Goal: Task Accomplishment & Management: Complete application form

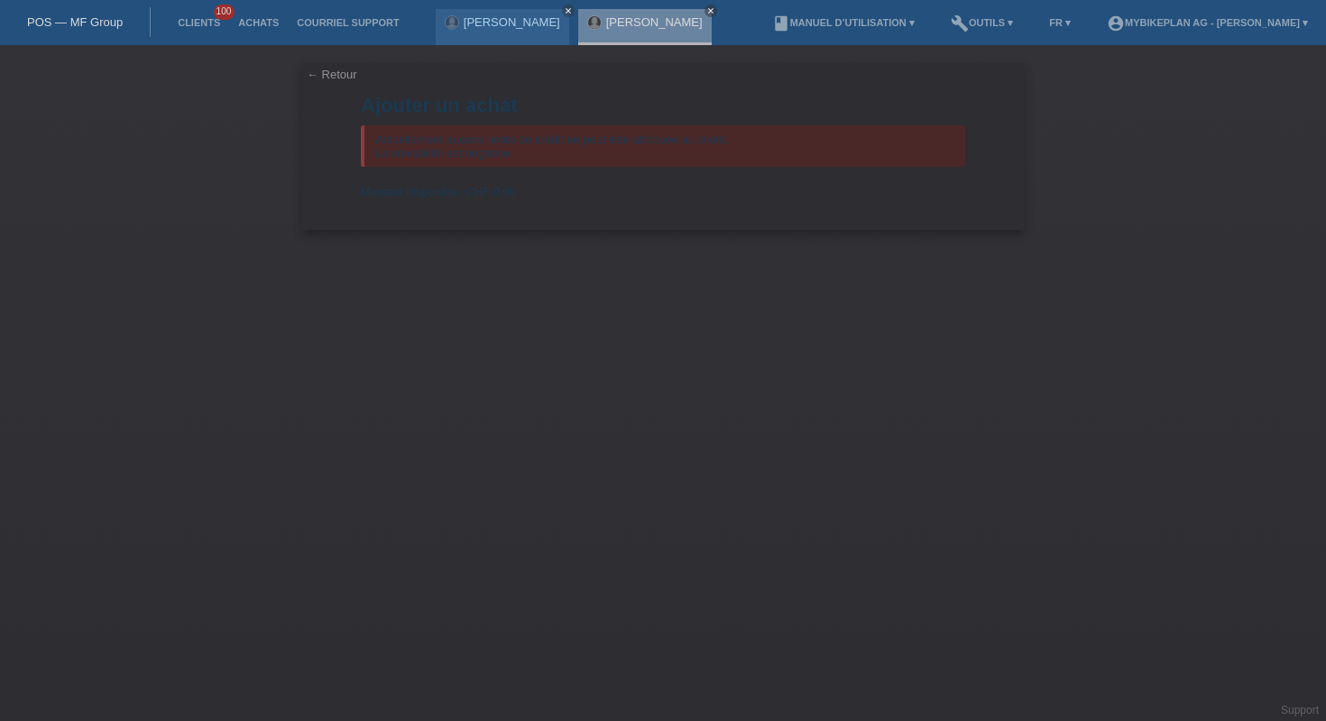
click at [69, 23] on link "POS — MF Group" at bounding box center [75, 22] width 96 height 14
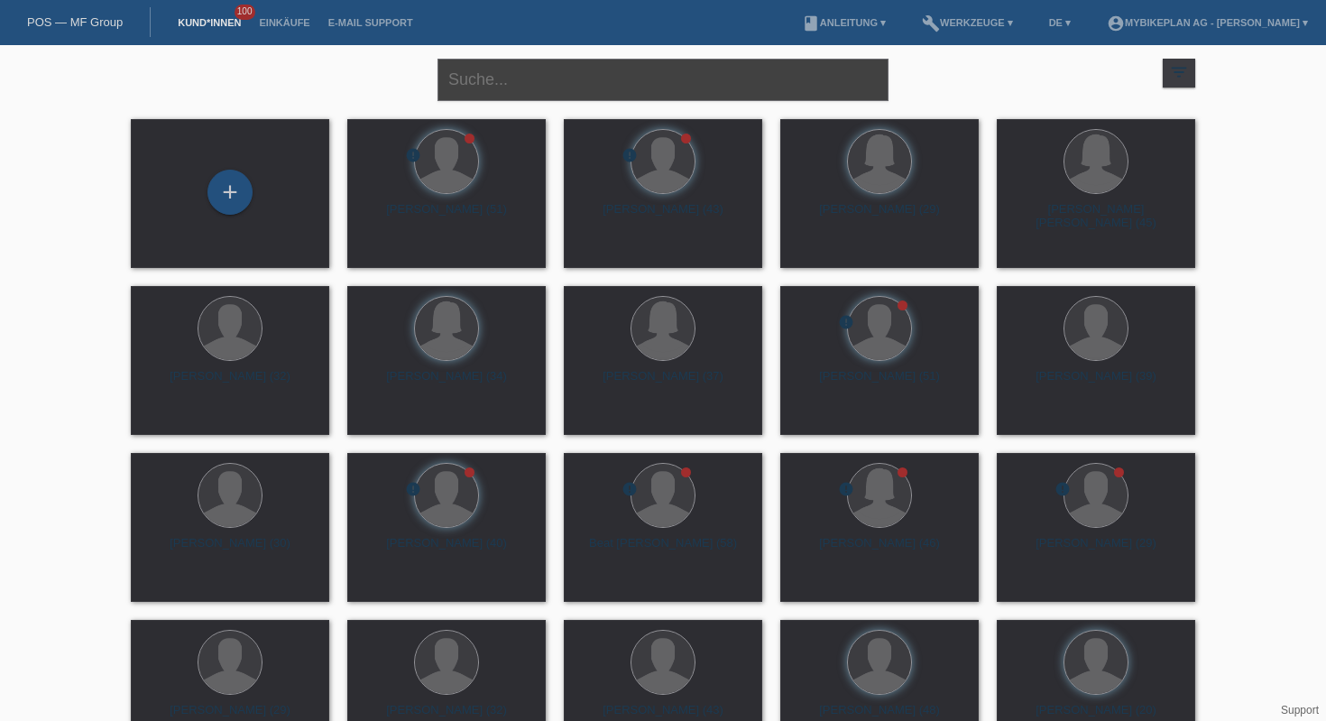
click at [575, 76] on input "text" at bounding box center [663, 80] width 451 height 42
paste input "Delphine Dubey"
type input "Delphine Dubey"
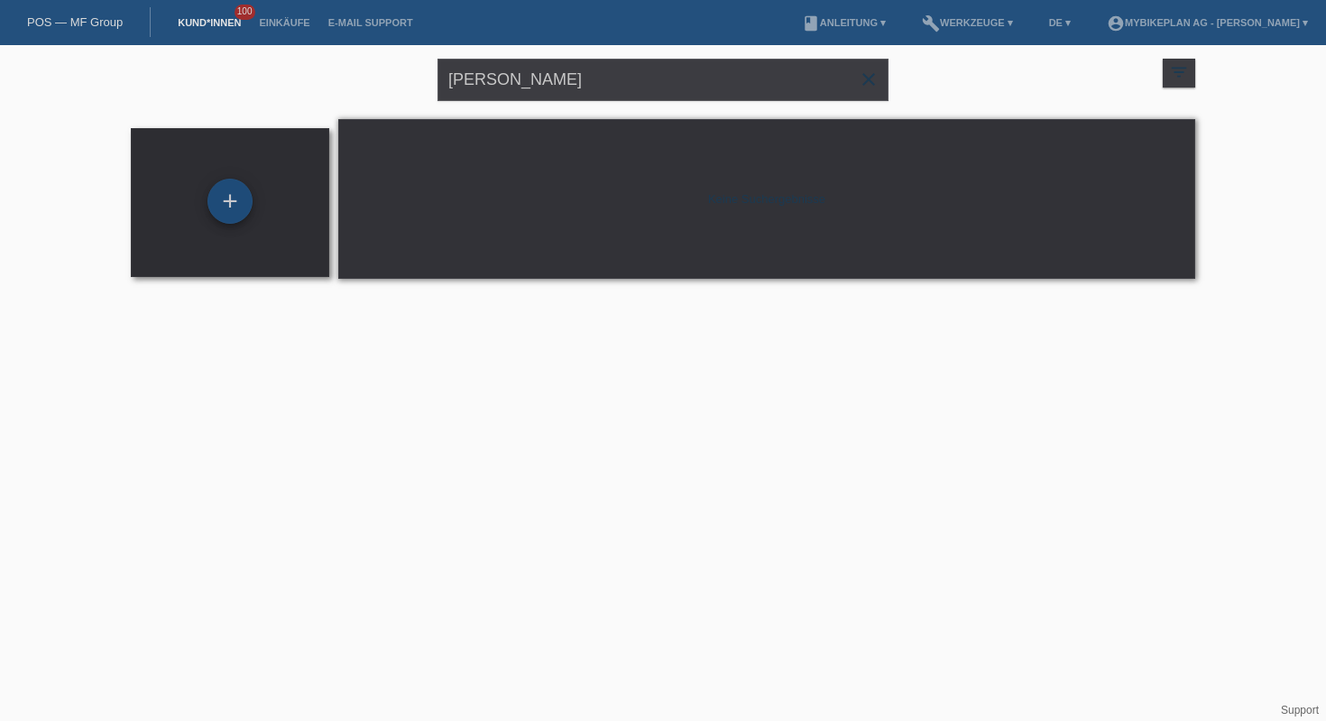
click at [215, 209] on div "+" at bounding box center [229, 201] width 45 height 45
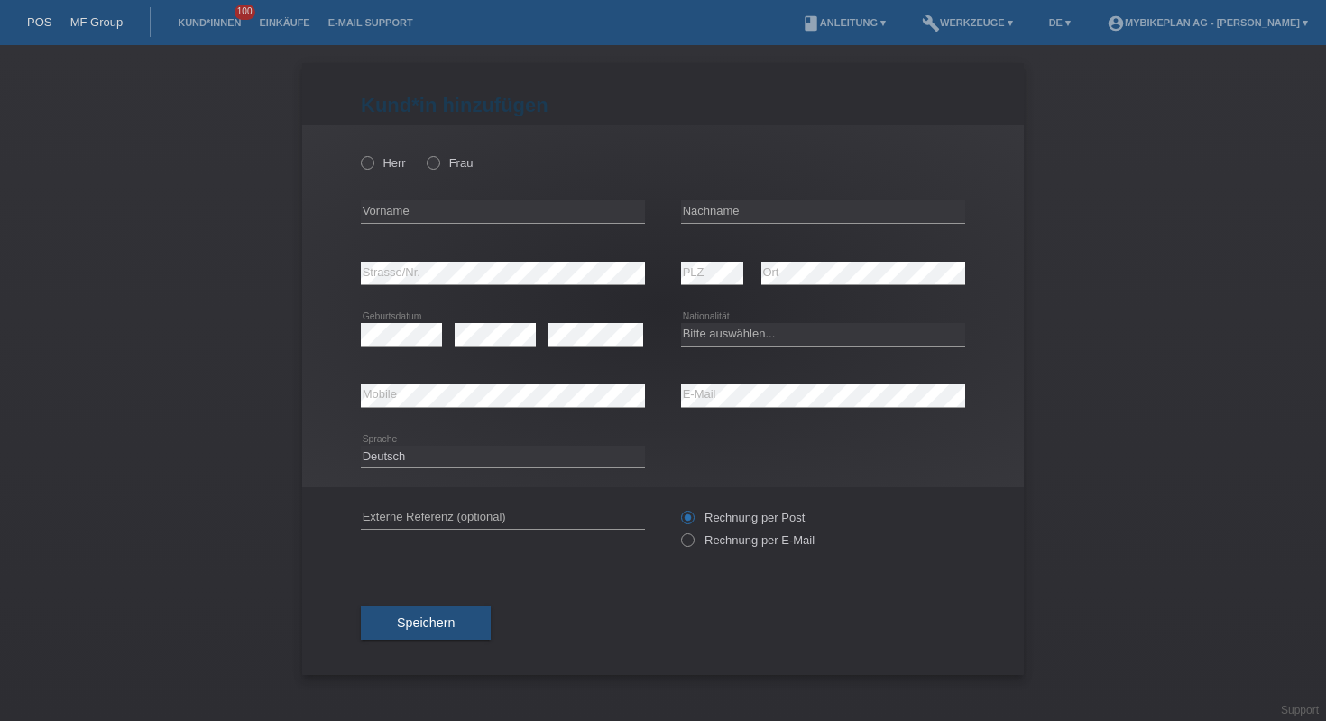
click at [559, 412] on div "error Mobile" at bounding box center [503, 395] width 284 height 61
click at [514, 211] on input "text" at bounding box center [503, 211] width 284 height 23
type input "[PERSON_NAME]"
click at [732, 221] on input "text" at bounding box center [823, 211] width 284 height 23
click at [747, 217] on input "text" at bounding box center [823, 211] width 284 height 23
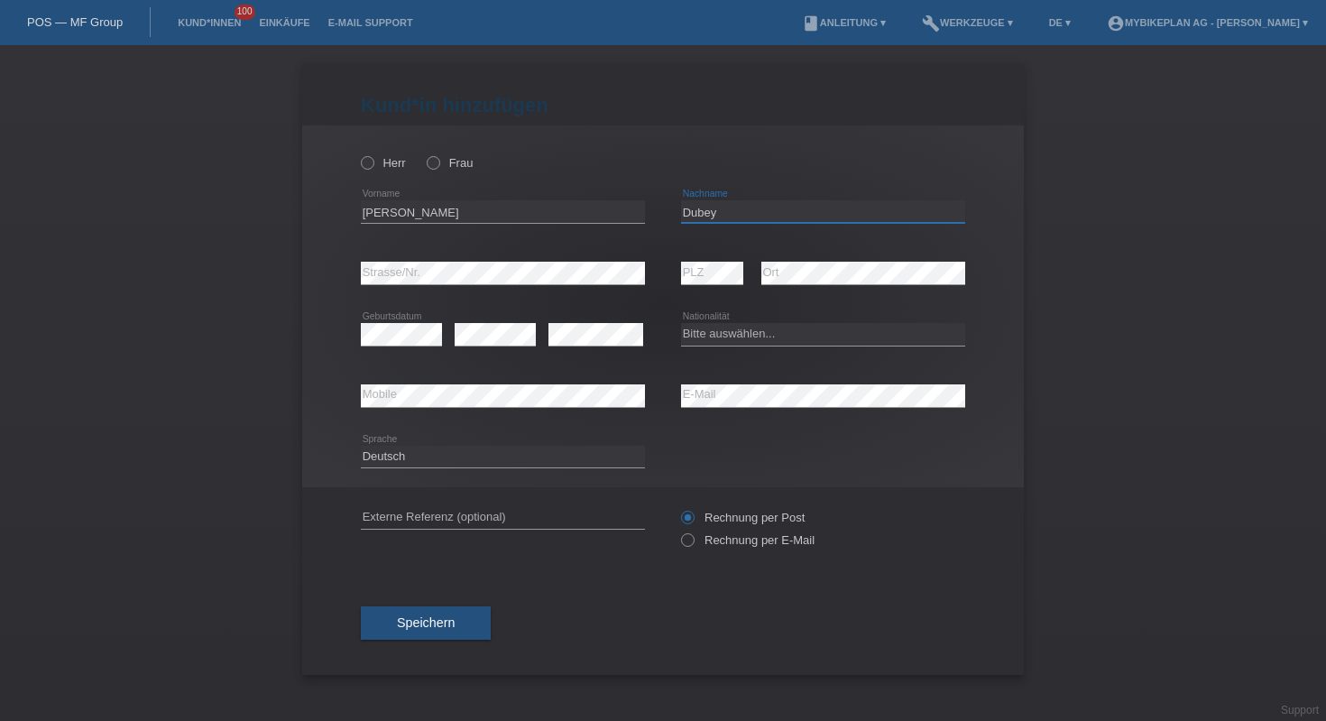
type input "Dubey"
click at [447, 162] on label "Frau" at bounding box center [450, 163] width 46 height 14
click at [438, 162] on input "Frau" at bounding box center [433, 162] width 12 height 12
radio input "true"
click at [716, 332] on select "Bitte auswählen... Schweiz Deutschland Liechtenstein Österreich ------------ Af…" at bounding box center [823, 334] width 284 height 22
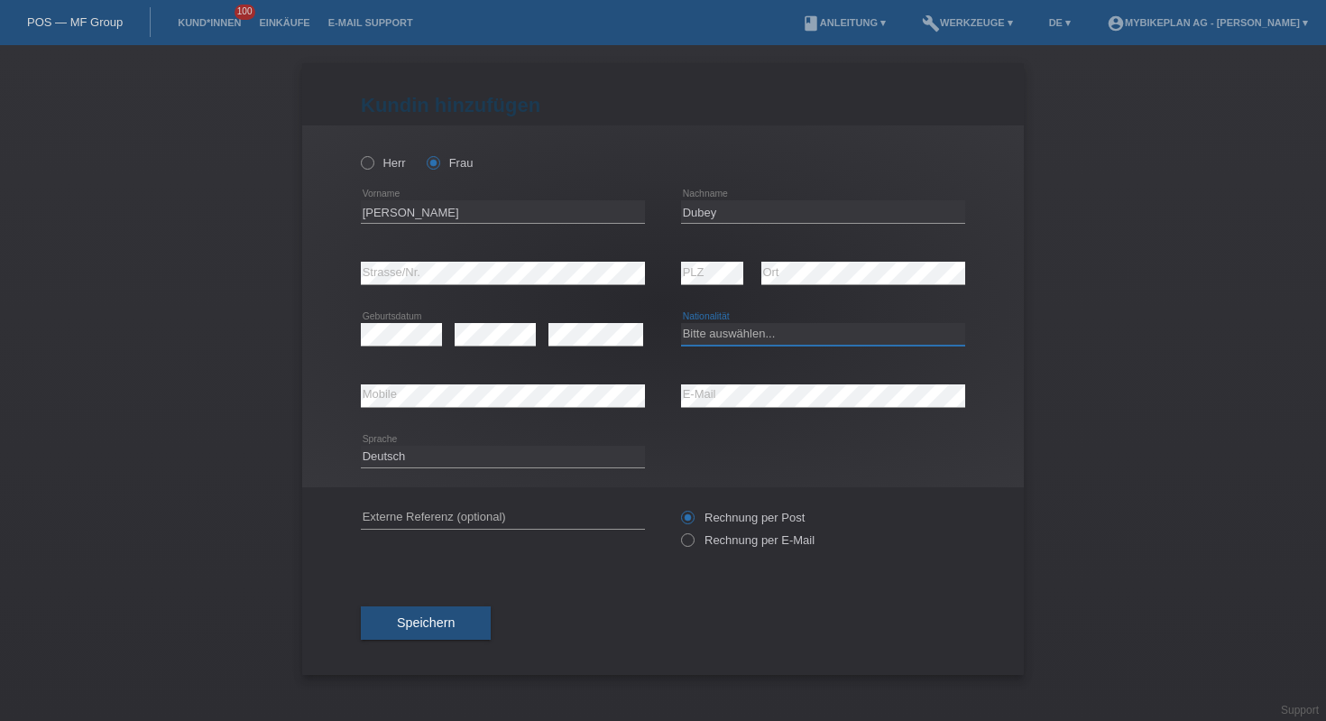
select select "CH"
click at [482, 466] on select "Deutsch Français Italiano English" at bounding box center [503, 457] width 284 height 22
select select "fr"
click at [524, 511] on input "text" at bounding box center [503, 517] width 284 height 23
paste input "43051156785"
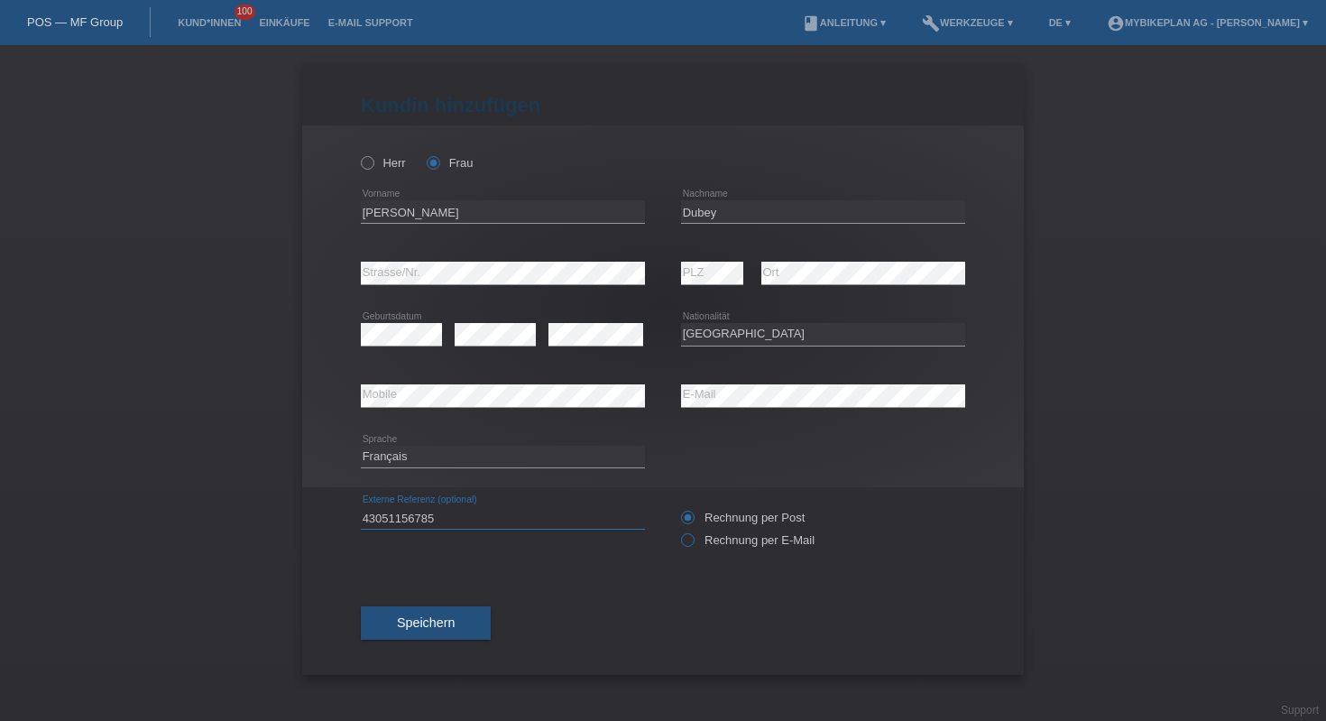
type input "43051156785"
click at [678, 530] on icon at bounding box center [678, 530] width 0 height 0
click at [685, 542] on input "Rechnung per E-Mail" at bounding box center [687, 544] width 12 height 23
radio input "true"
click at [421, 623] on span "Speichern" at bounding box center [426, 622] width 58 height 14
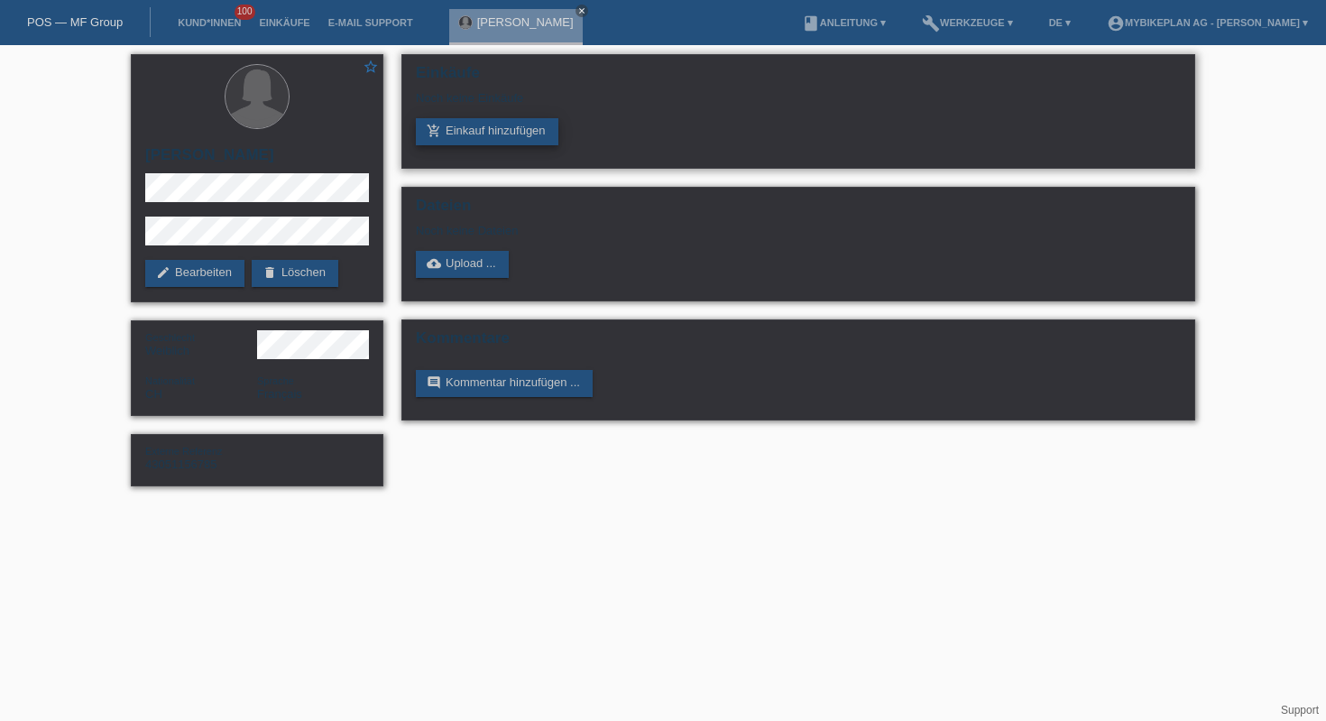
click at [476, 138] on link "add_shopping_cart Einkauf hinzufügen" at bounding box center [487, 131] width 143 height 27
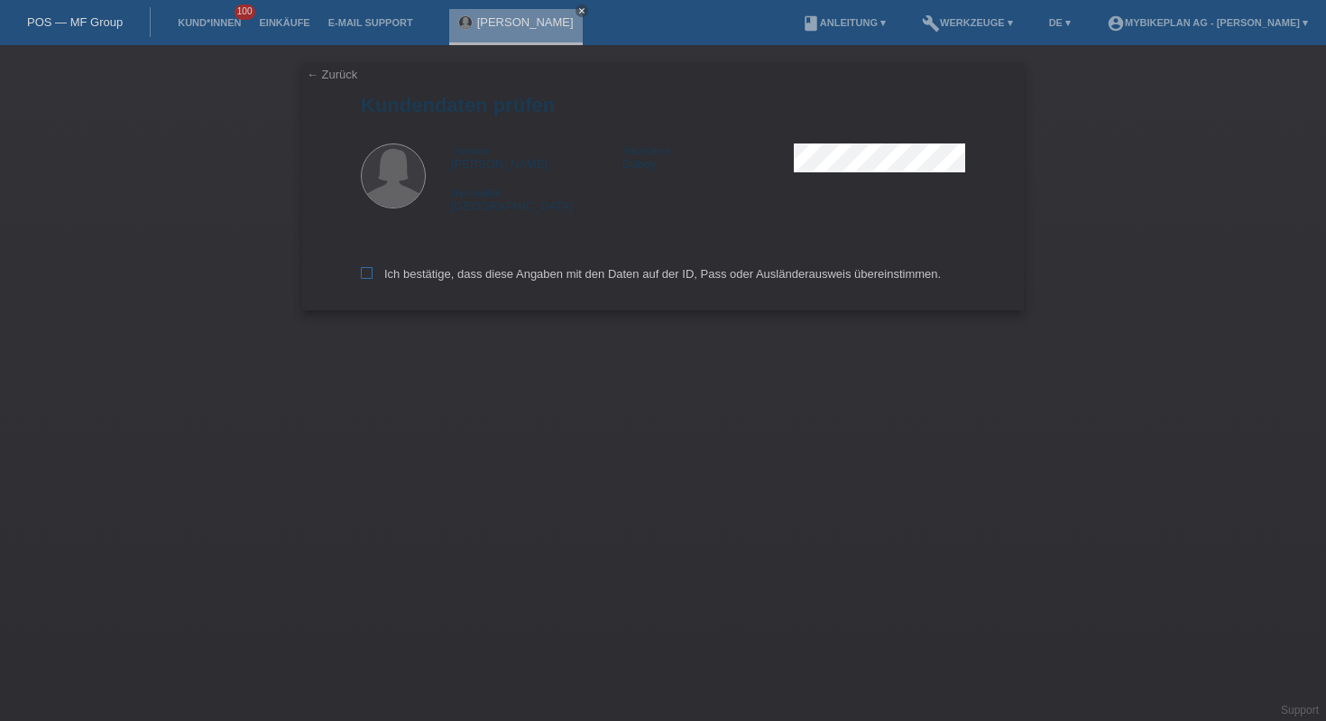
click at [524, 272] on label "Ich bestätige, dass diese Angaben mit den Daten auf der ID, Pass oder Ausländer…" at bounding box center [651, 274] width 580 height 14
click at [373, 272] on input "Ich bestätige, dass diese Angaben mit den Daten auf der ID, Pass oder Ausländer…" at bounding box center [367, 273] width 12 height 12
checkbox input "true"
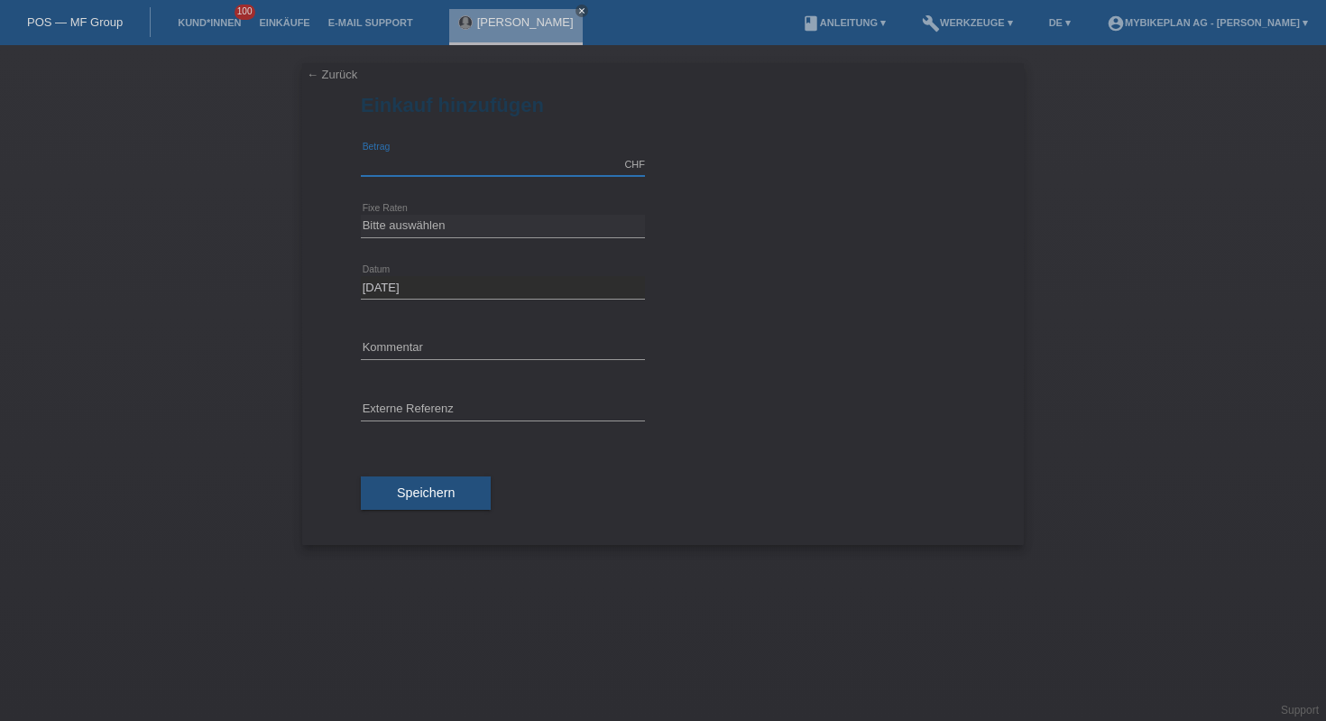
click at [460, 155] on input "text" at bounding box center [503, 164] width 284 height 23
type input "2999.00"
click at [482, 222] on select "Bitte auswählen 6 Raten 12 Raten 18 Raten 24 Raten 36 Raten 48 Raten" at bounding box center [503, 226] width 284 height 22
select select "487"
click at [494, 409] on input "text" at bounding box center [503, 410] width 284 height 23
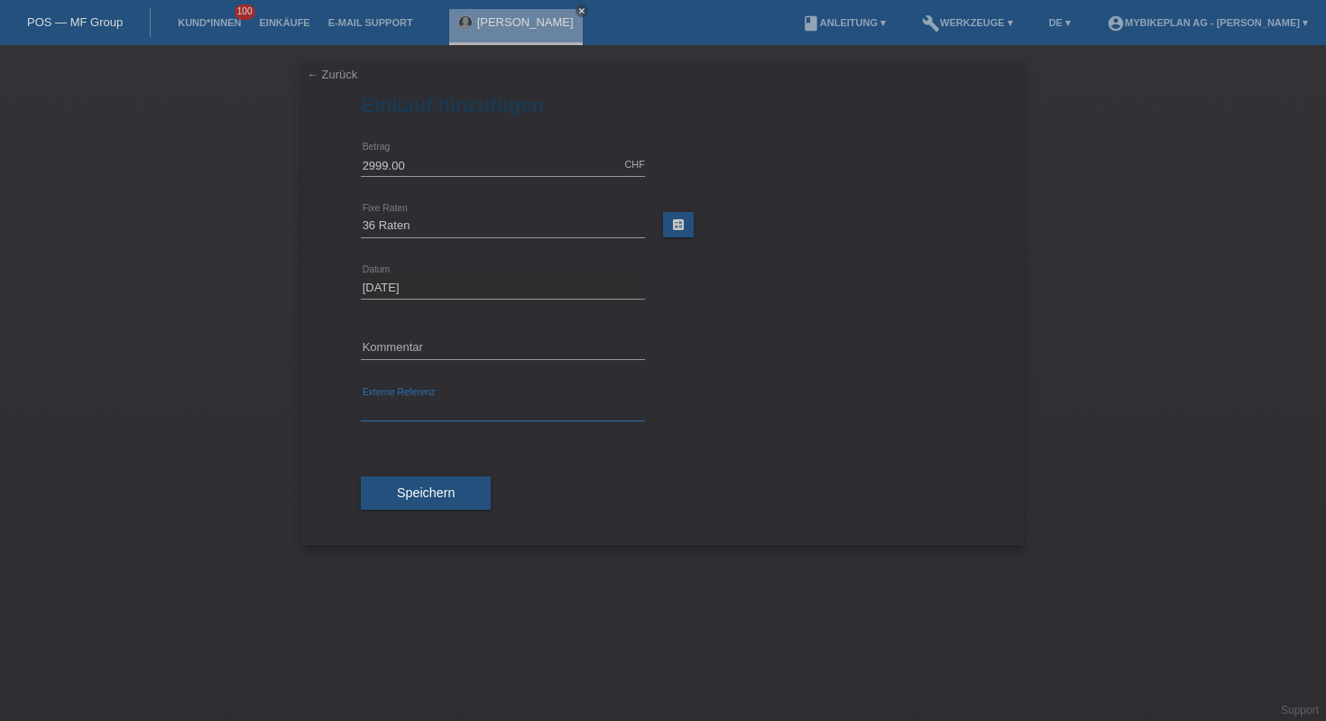
paste input "43051156785"
type input "43051156785"
click at [430, 478] on button "Speichern" at bounding box center [426, 493] width 130 height 34
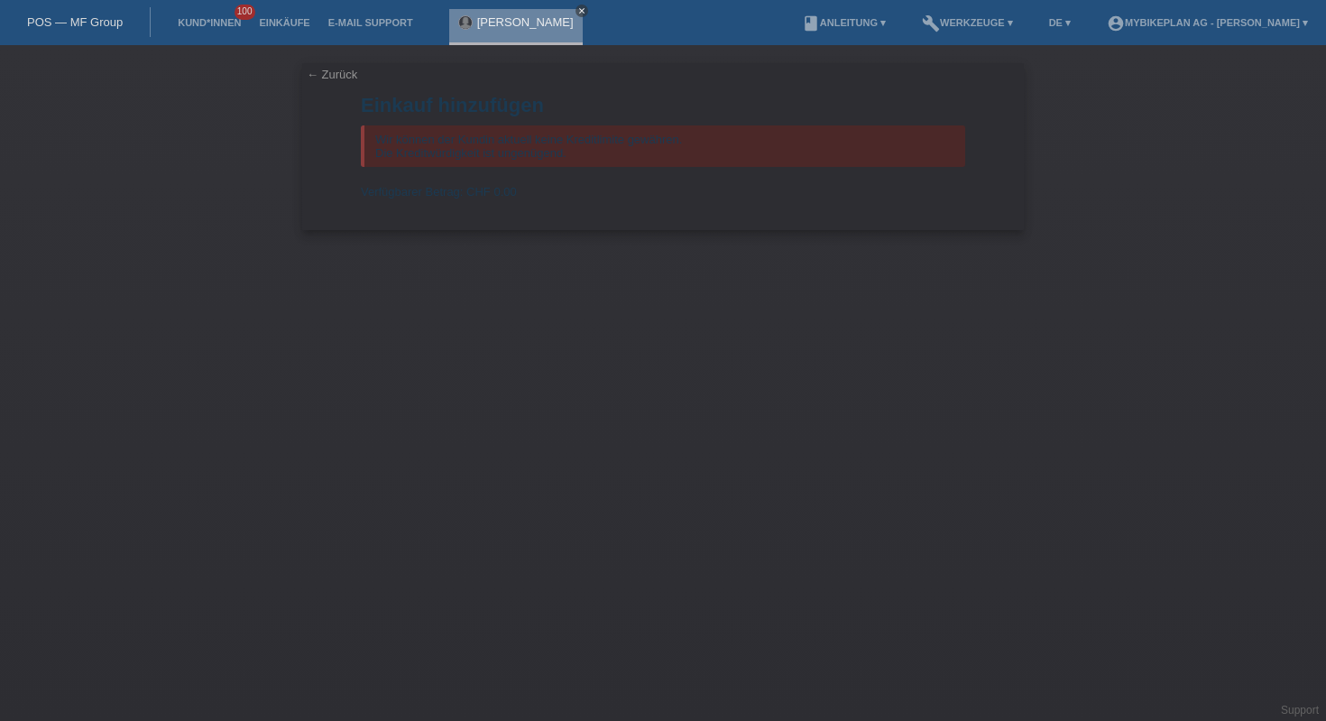
click at [577, 10] on icon "close" at bounding box center [581, 10] width 9 height 9
click at [99, 17] on link "POS — MF Group" at bounding box center [75, 22] width 96 height 14
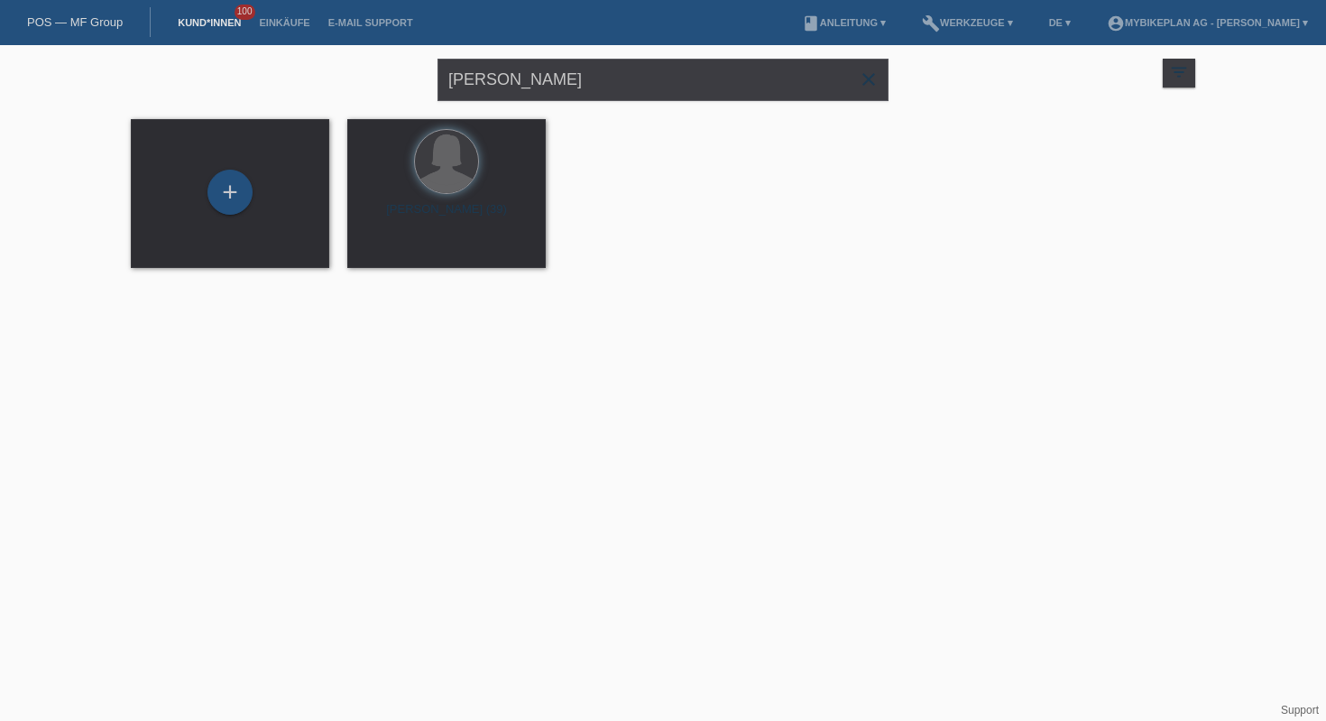
click at [1040, 31] on li "DE ▾" at bounding box center [1060, 23] width 40 height 46
click at [1040, 22] on link "DE ▾" at bounding box center [1060, 22] width 40 height 11
click at [1005, 69] on span "Français" at bounding box center [990, 70] width 51 height 22
click at [678, 80] on input "[PERSON_NAME]" at bounding box center [663, 80] width 451 height 42
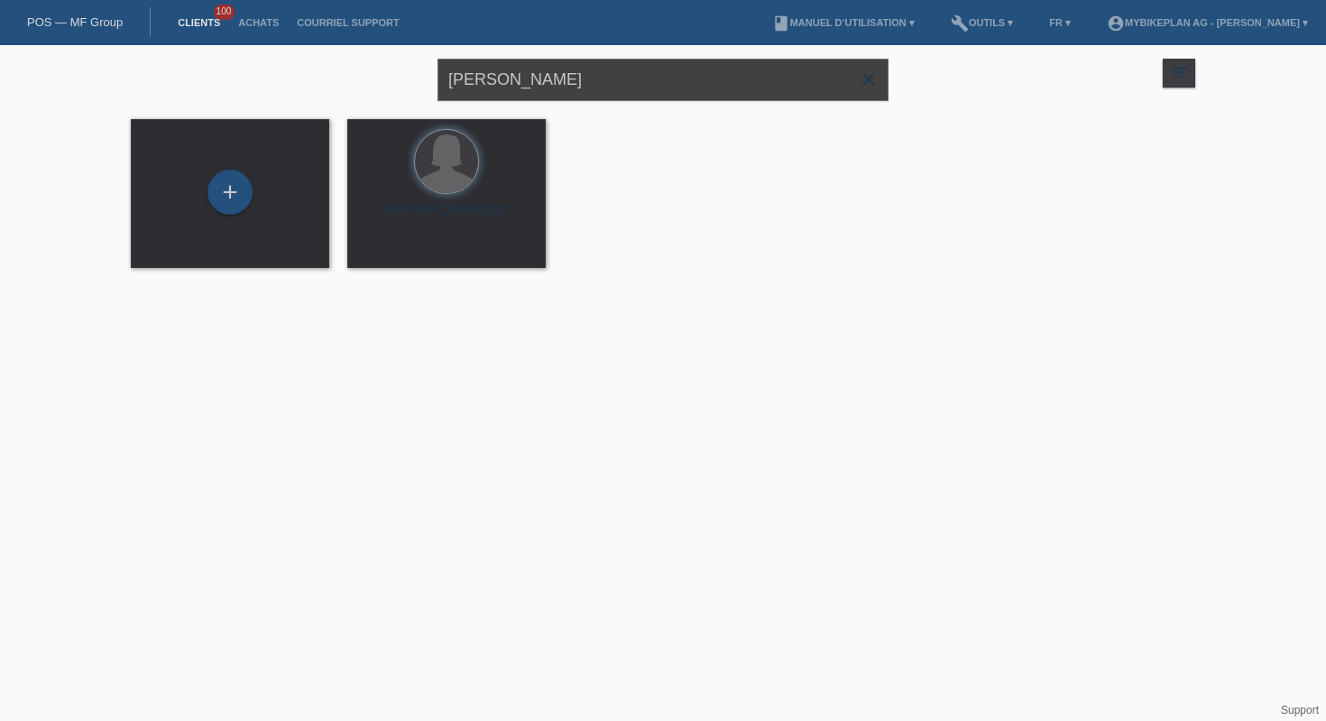
click at [678, 80] on input "[PERSON_NAME]" at bounding box center [663, 80] width 451 height 42
paste input "42972374934 - [PERSON_NAME] , [PERSON_NAME] Pro"
type input "42972374934 - Stefan Born , Raymon Metmo Pro"
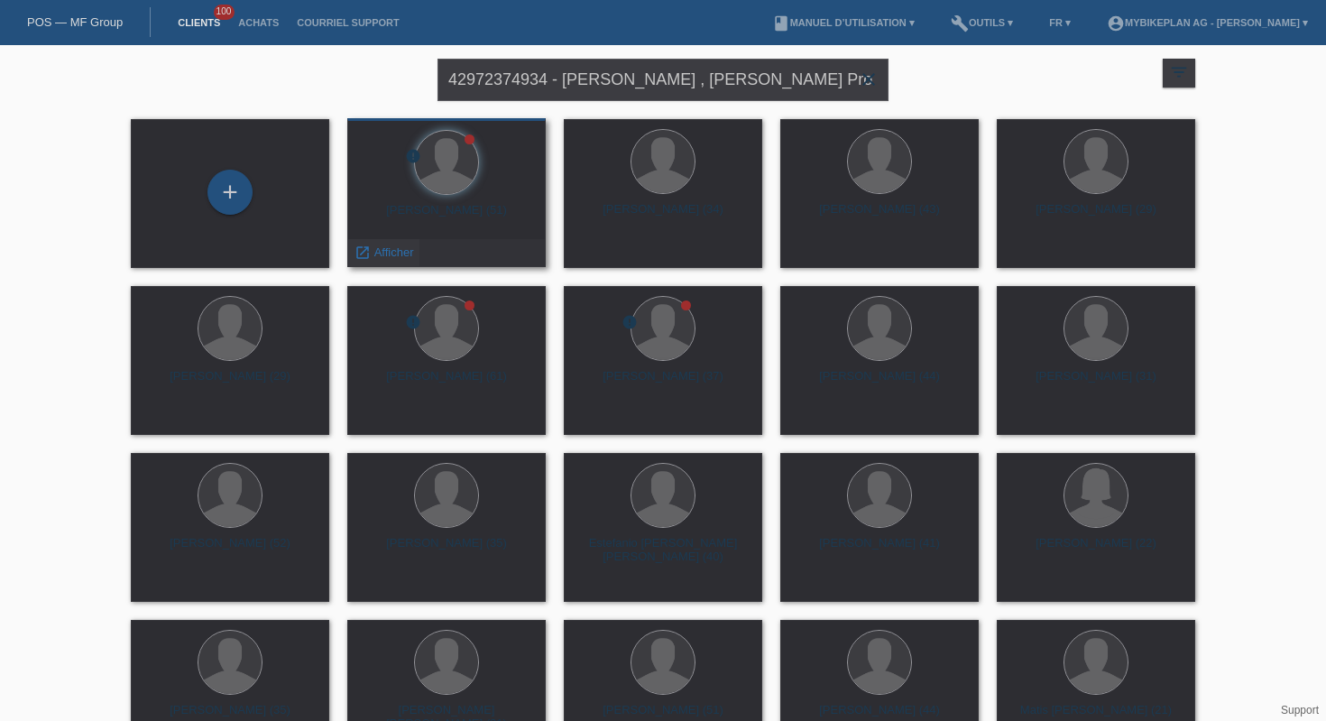
click at [379, 255] on span "Afficher" at bounding box center [394, 252] width 40 height 14
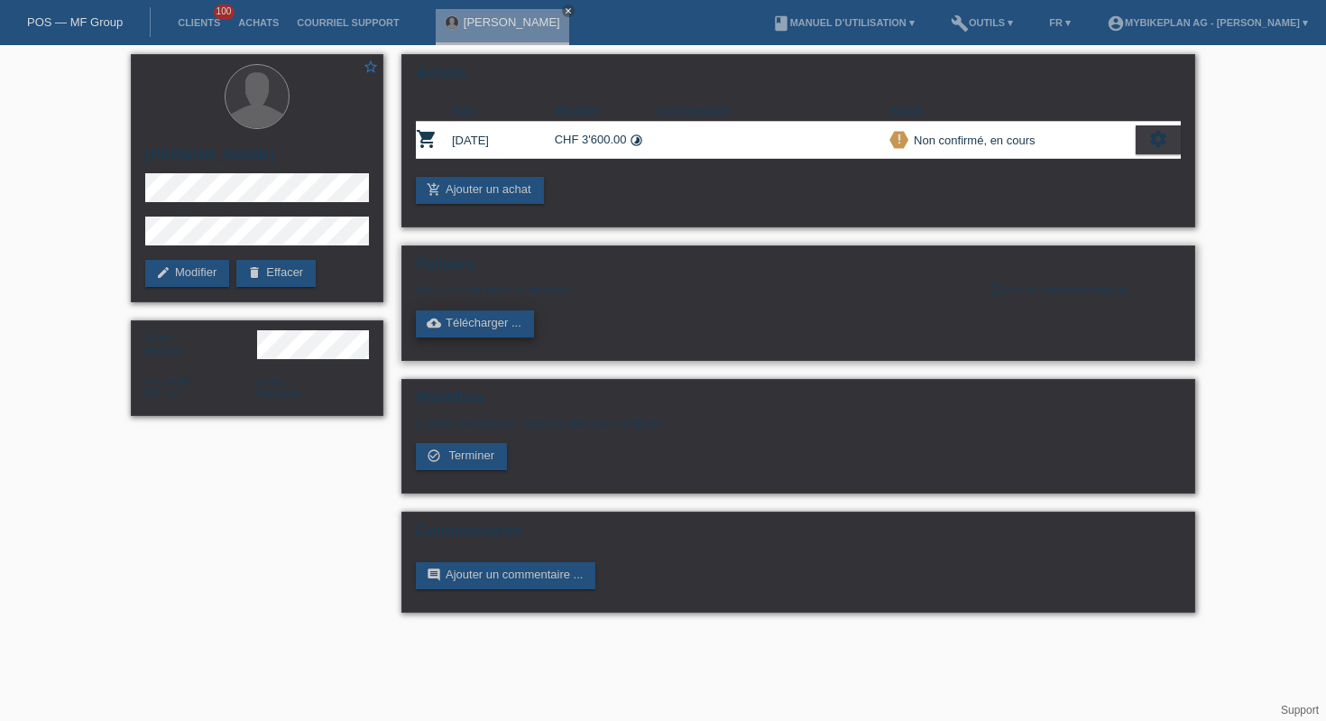
click at [481, 327] on link "cloud_upload Télécharger ..." at bounding box center [475, 323] width 118 height 27
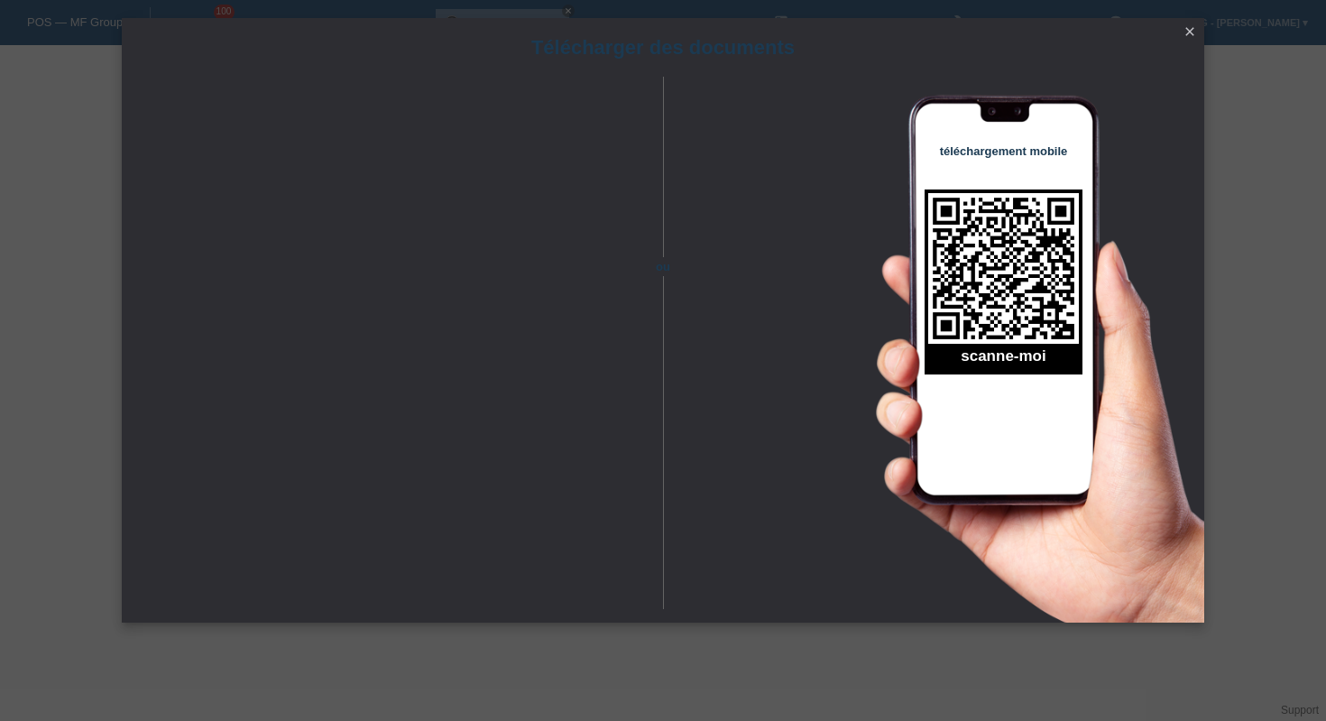
click at [1193, 29] on icon "close" at bounding box center [1190, 31] width 14 height 14
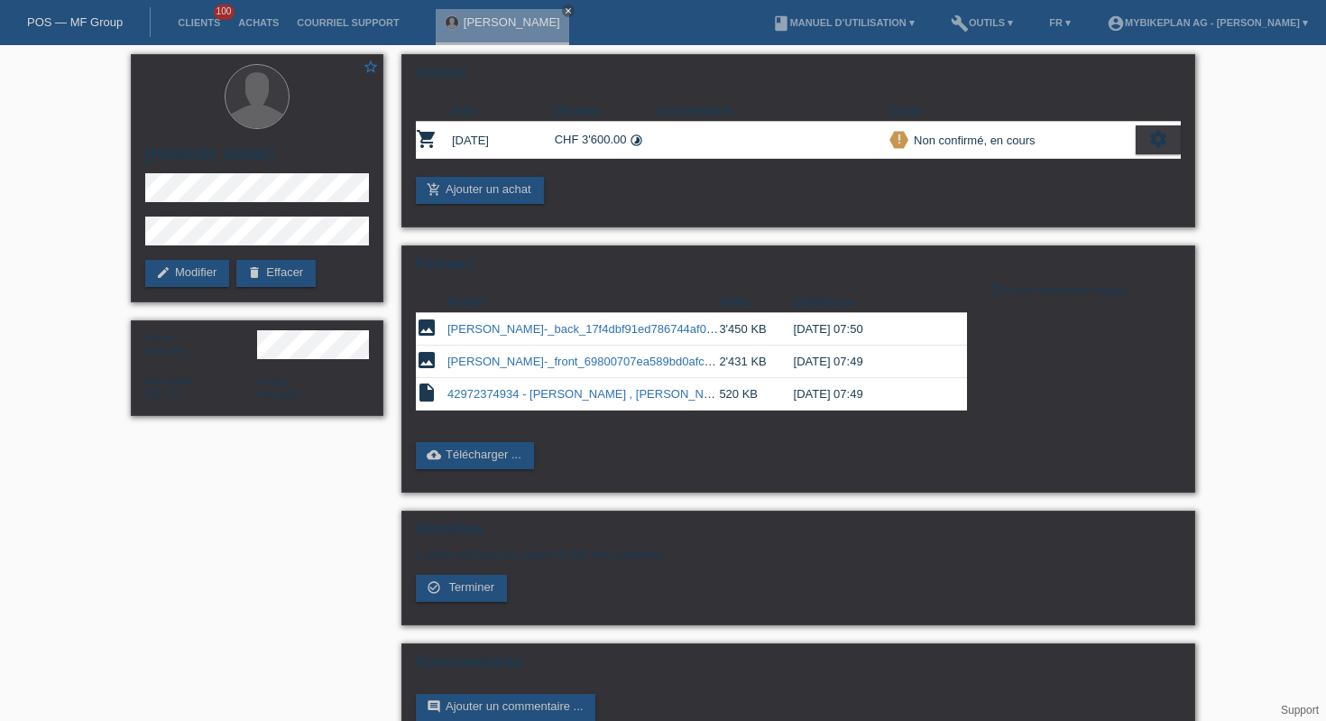
click at [543, 8] on nav "POS — MF Group Clients 100 Achats Courriel Support Stefan Born close" at bounding box center [663, 22] width 1326 height 45
click at [564, 11] on icon "close" at bounding box center [568, 10] width 9 height 9
click at [50, 24] on link "POS — MF Group" at bounding box center [75, 22] width 96 height 14
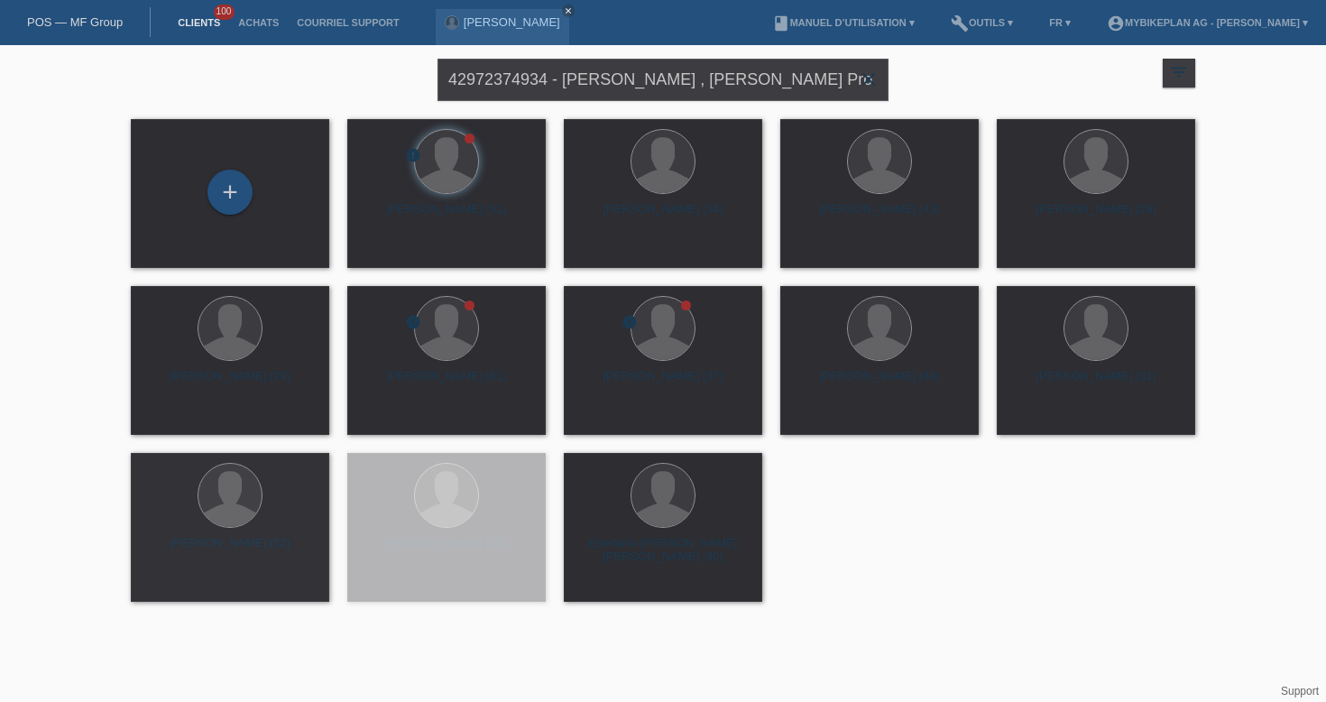
click at [867, 75] on icon "close" at bounding box center [869, 80] width 22 height 22
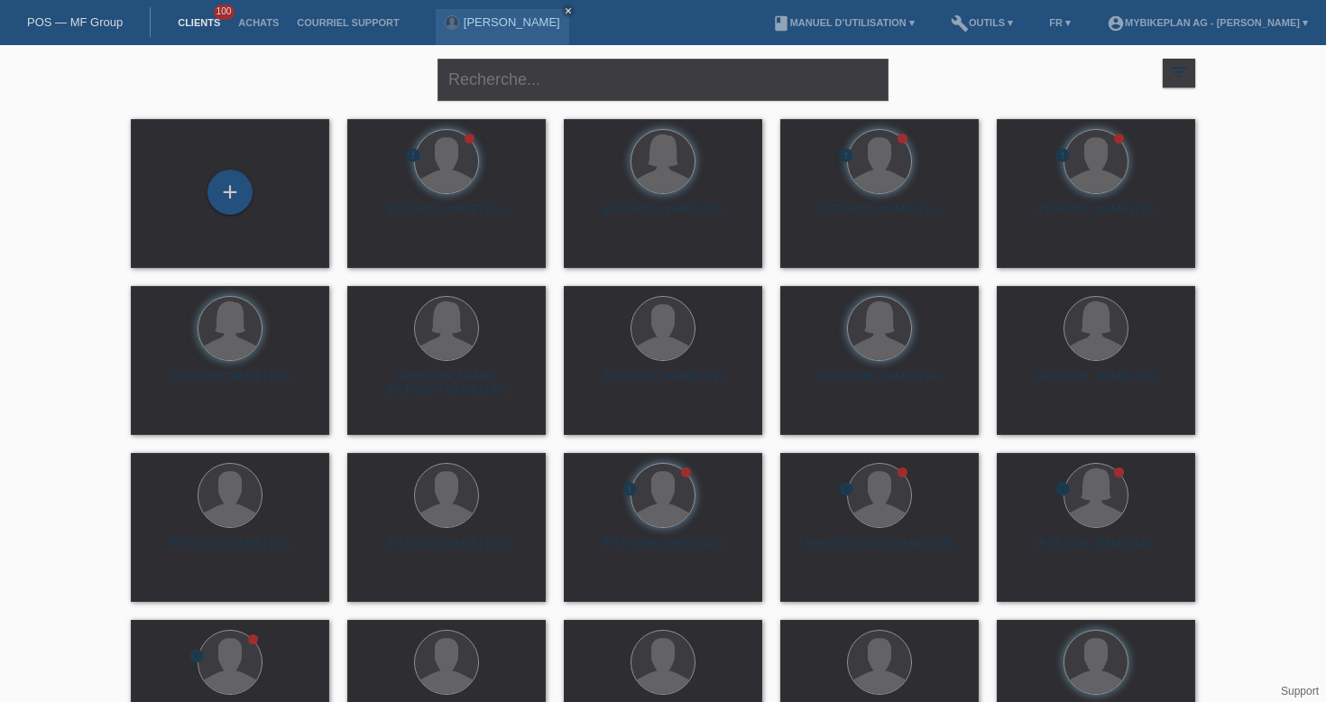
click at [1308, 201] on div "close filter_list view_module Afficher tous les clients star Afficher les clien…" at bounding box center [663, 494] width 1326 height 899
click at [505, 59] on input "text" at bounding box center [663, 80] width 451 height 42
paste input "43044619545 - Yousri Ztouti, Raymon Hardray 500"
type input "43044619545 - Yousri Ztouti, Raymon Hardray 500"
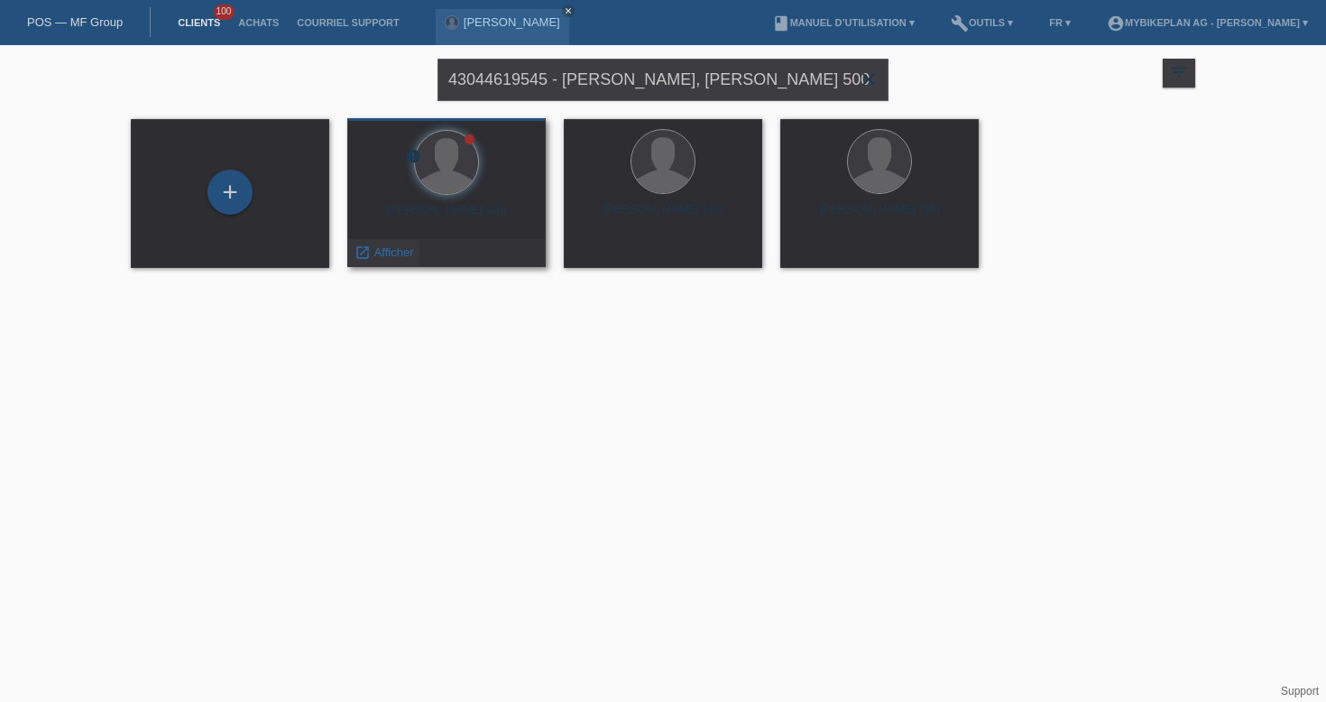
click at [395, 250] on span "Afficher" at bounding box center [394, 252] width 40 height 14
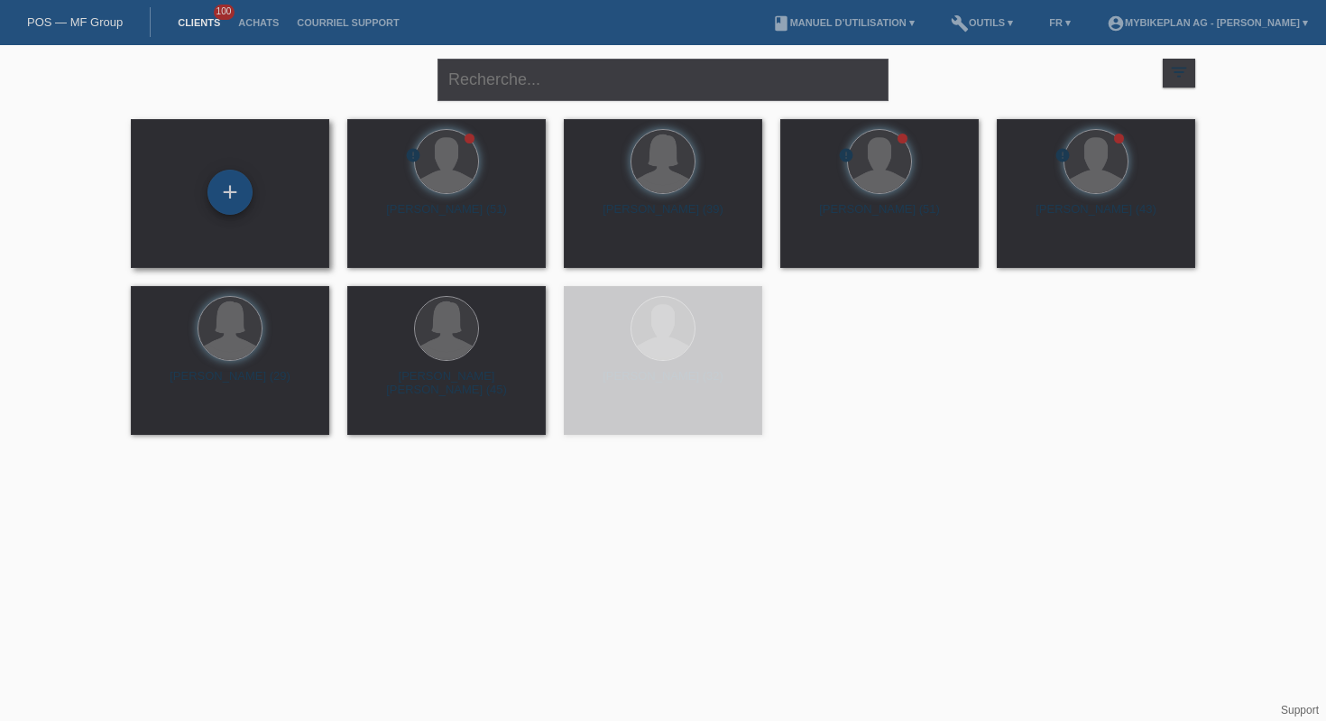
click at [225, 189] on div "+" at bounding box center [229, 192] width 45 height 45
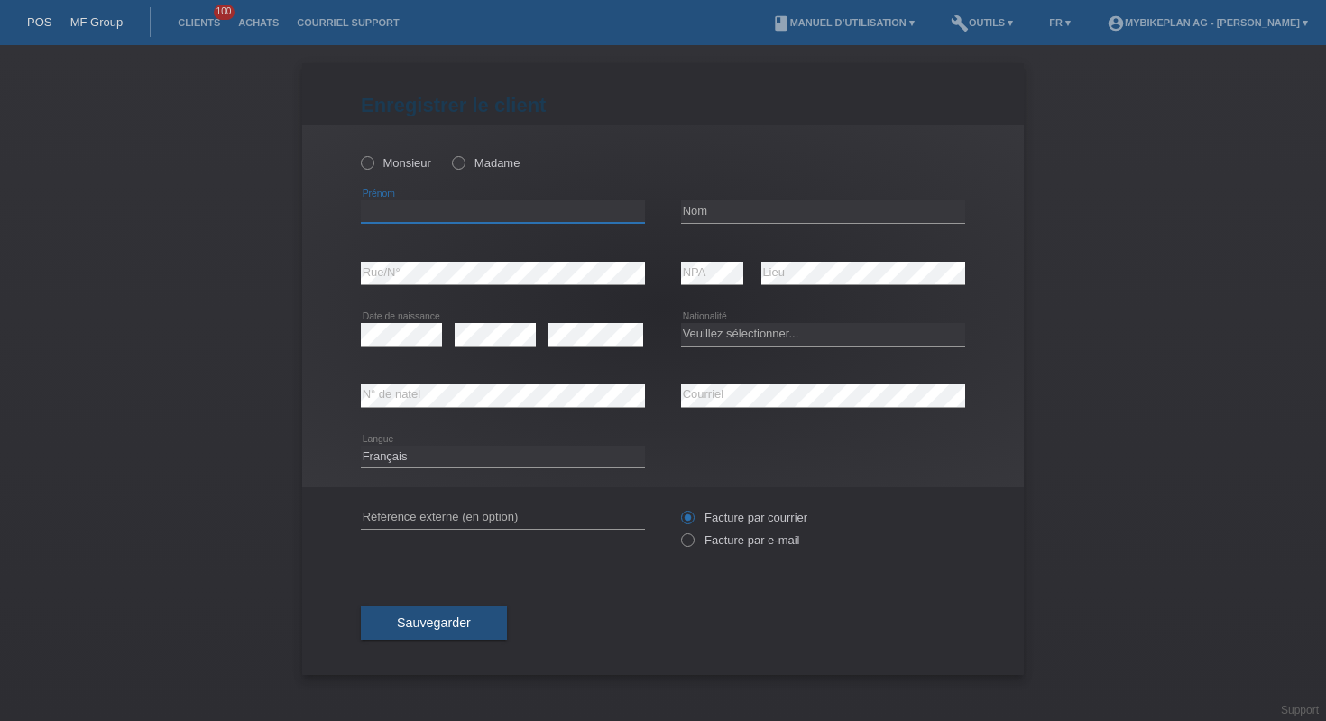
click at [563, 207] on input "text" at bounding box center [503, 211] width 284 height 23
paste input "Yousri"
type input "Yousri"
click at [719, 207] on input "text" at bounding box center [823, 211] width 284 height 23
paste input "Ztouti"
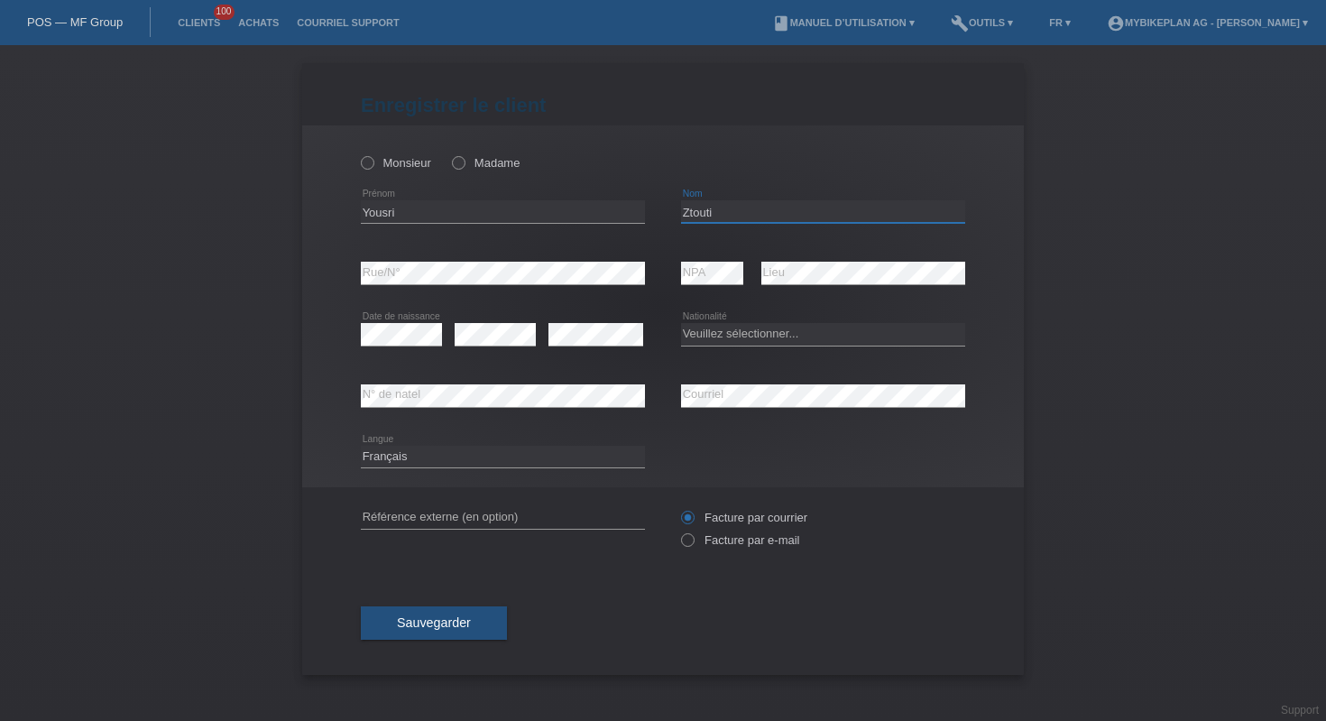
type input "Ztouti"
click at [392, 346] on icon at bounding box center [401, 346] width 81 height 1
click at [726, 335] on select "Veuillez sélectionner... Suisse Allemagne Autriche Liechtenstein ------------ A…" at bounding box center [823, 334] width 284 height 22
select select "FR"
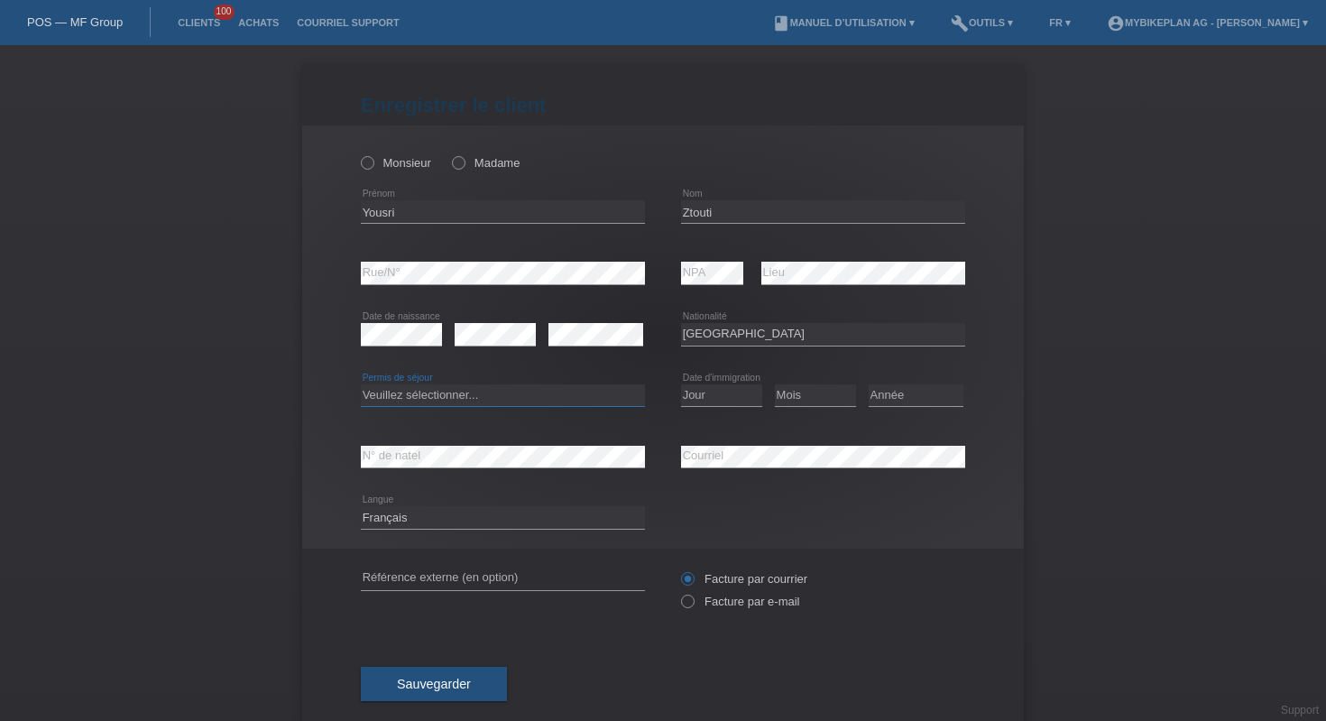
click at [548, 392] on select "Veuillez sélectionner... C B B - Statut de réfugié Autre" at bounding box center [503, 395] width 284 height 22
select select "B"
click at [717, 395] on select "Jour 01 02 03 04 05 06 07 08 09 10 11" at bounding box center [721, 395] width 81 height 22
select select "19"
click at [796, 392] on select "Mois 01 02 03 04 05 06 07 08 09 10 11" at bounding box center [815, 395] width 81 height 22
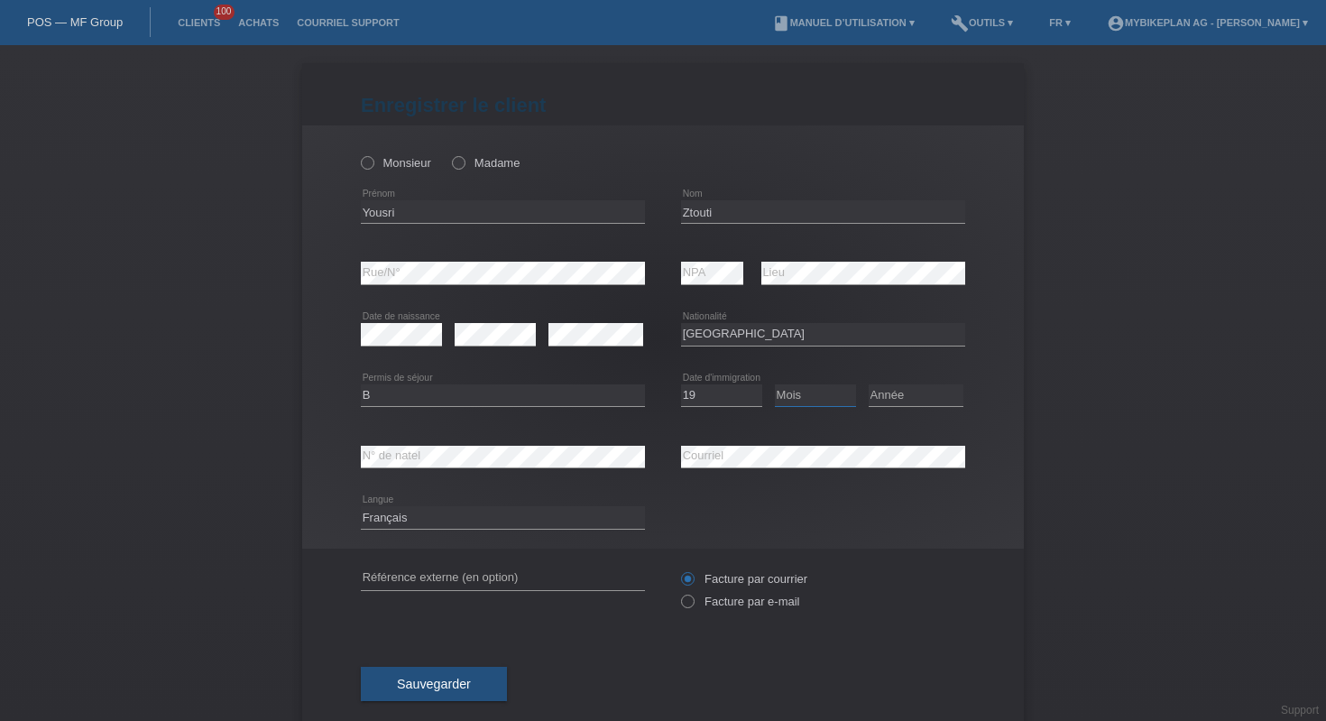
click at [798, 393] on select "Mois 01 02 03 04 05 06 07 08 09 10 11" at bounding box center [815, 395] width 81 height 22
select select "02"
click at [898, 401] on select "Année 2025 2024 2023 2022 2021 2020 2019 2018 2017 2016 2015 2014 2013 2012 201…" at bounding box center [916, 395] width 95 height 22
select select "2019"
click at [410, 161] on label "Monsieur" at bounding box center [396, 163] width 70 height 14
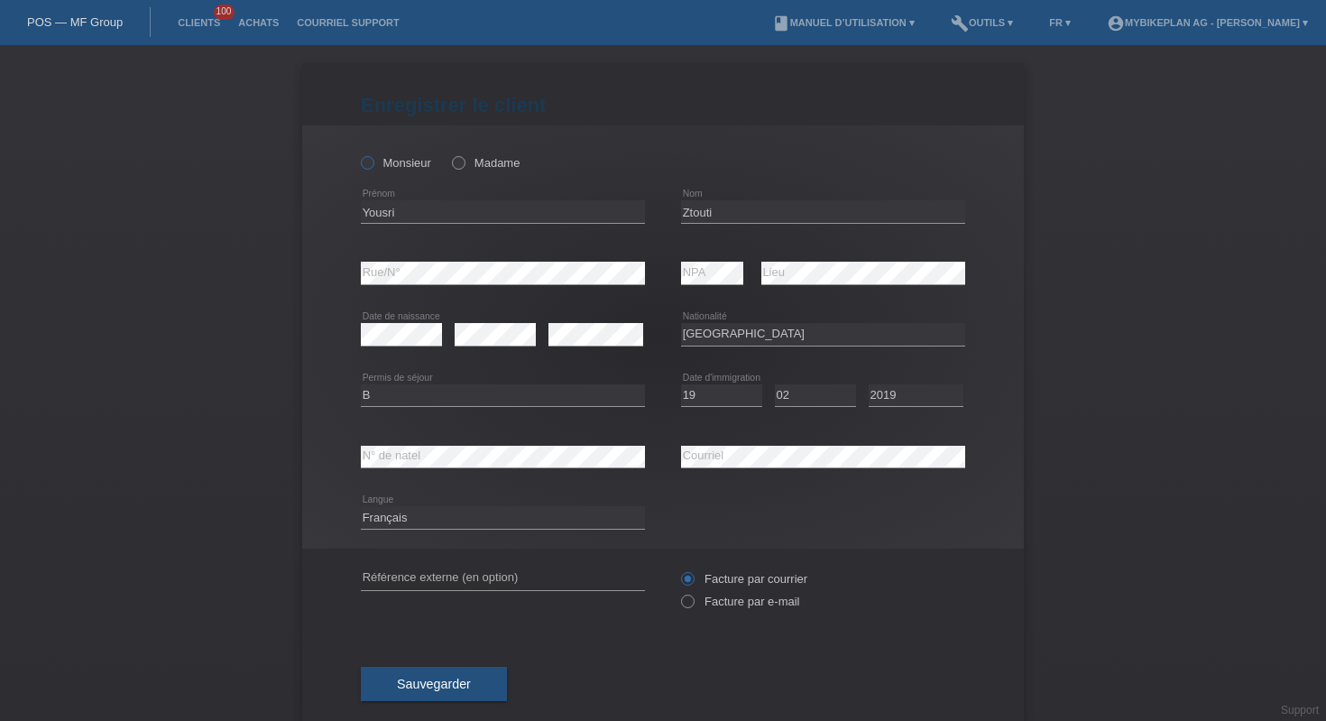
click at [373, 161] on input "Monsieur" at bounding box center [367, 162] width 12 height 12
radio input "true"
click at [481, 577] on input "text" at bounding box center [503, 578] width 284 height 23
paste input "43044619545"
type input "43044619545"
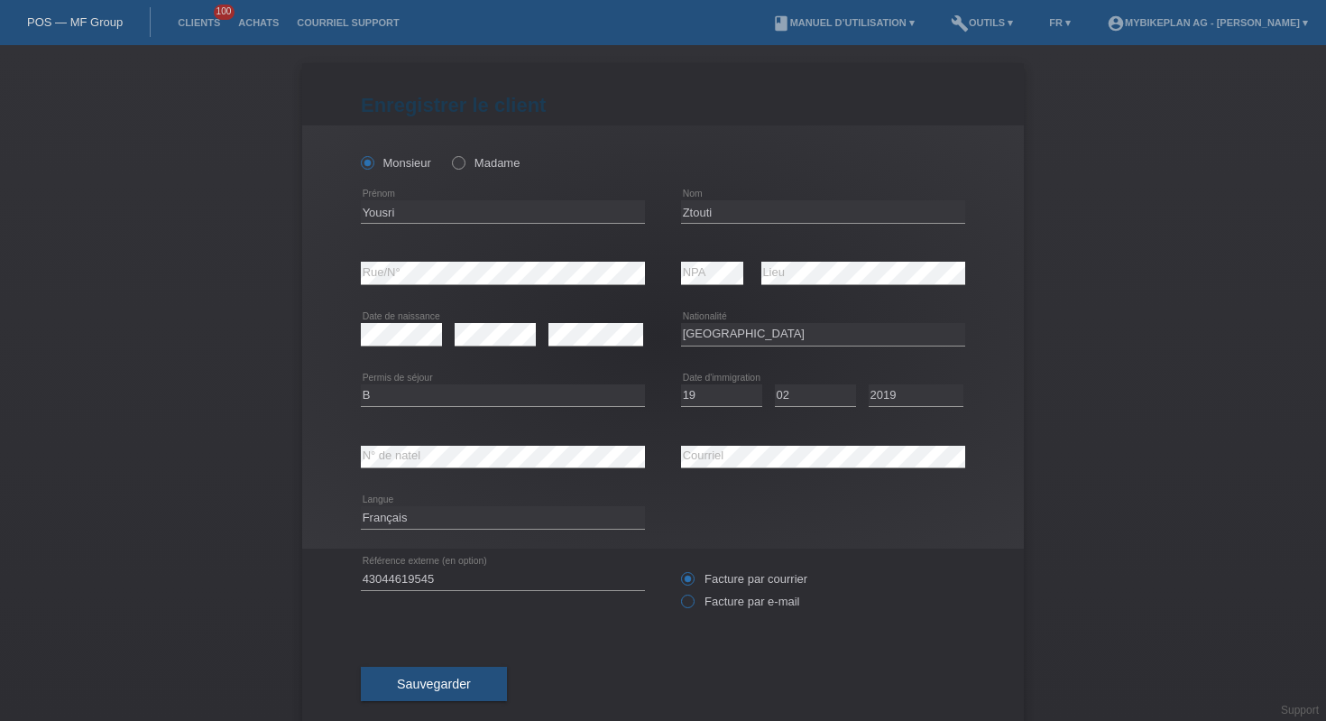
click at [698, 608] on label "Facture par e-mail" at bounding box center [740, 602] width 118 height 14
click at [693, 608] on input "Facture par e-mail" at bounding box center [687, 606] width 12 height 23
radio input "true"
click at [474, 686] on button "Sauvegarder" at bounding box center [434, 684] width 146 height 34
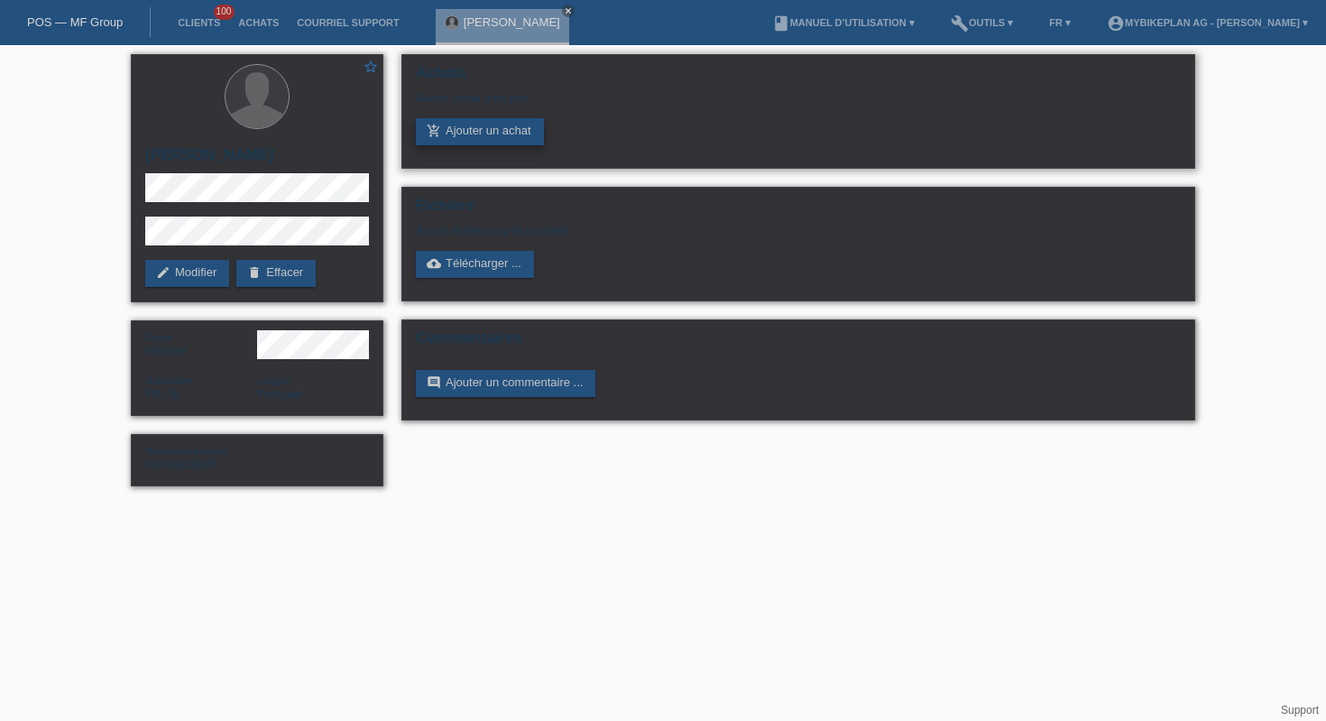
click at [474, 130] on link "add_shopping_cart Ajouter un achat" at bounding box center [480, 131] width 128 height 27
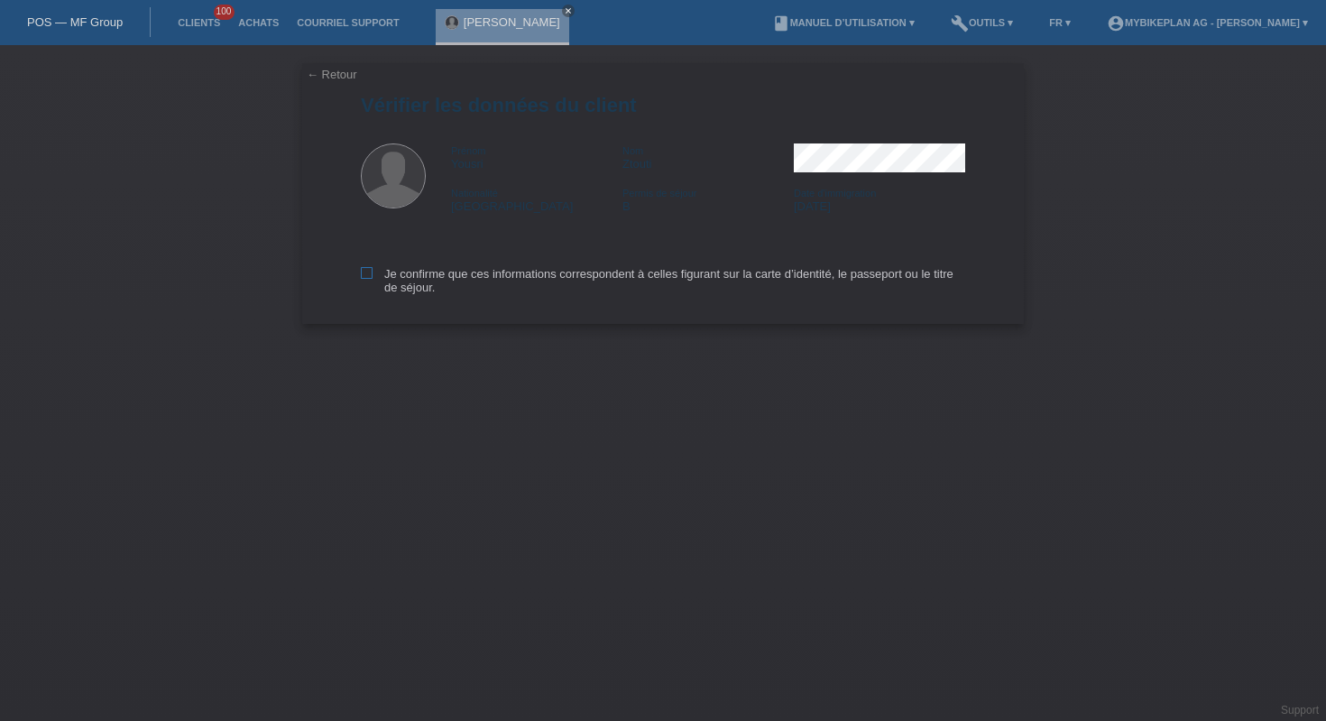
click at [478, 288] on label "Je confirme que ces informations correspondent à celles figurant sur la carte d…" at bounding box center [663, 280] width 604 height 27
click at [373, 279] on input "Je confirme que ces informations correspondent à celles figurant sur la carte d…" at bounding box center [367, 273] width 12 height 12
checkbox input "true"
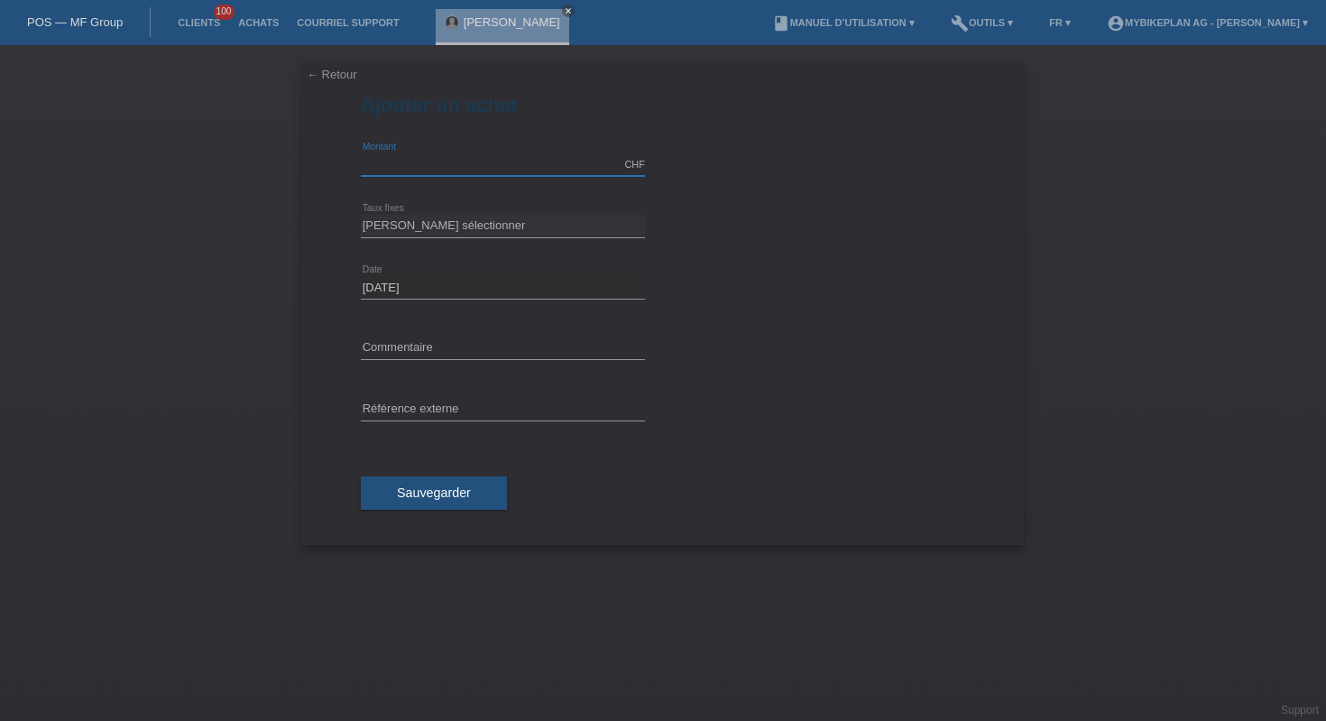
click at [392, 153] on input "text" at bounding box center [503, 164] width 284 height 23
type input "2999.00"
click at [479, 227] on select "Veuillez sélectionner 6 versements 12 versements 18 versements 24 versements 36…" at bounding box center [503, 226] width 284 height 22
select select "487"
click at [471, 409] on input "text" at bounding box center [503, 410] width 284 height 23
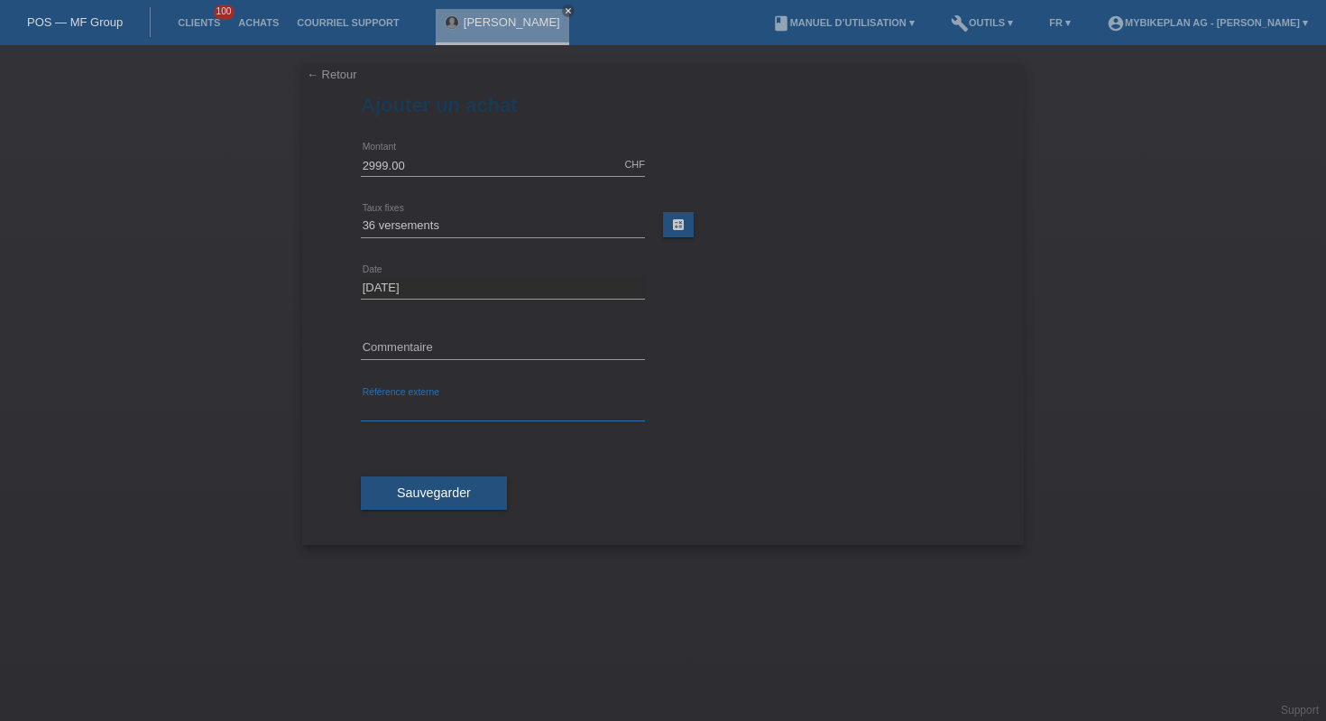
paste input "43044619545"
type input "43044619545"
click at [441, 502] on button "Sauvegarder" at bounding box center [434, 493] width 146 height 34
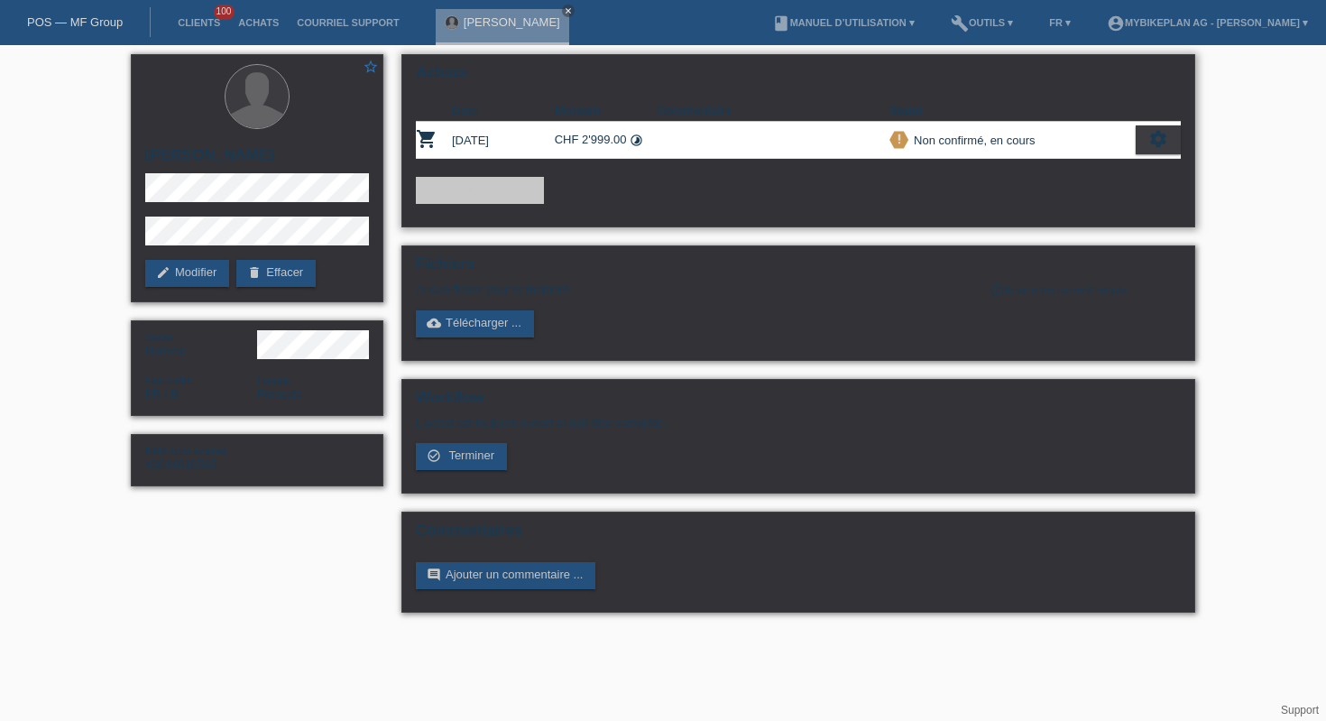
click at [1145, 143] on div "settings" at bounding box center [1158, 139] width 45 height 29
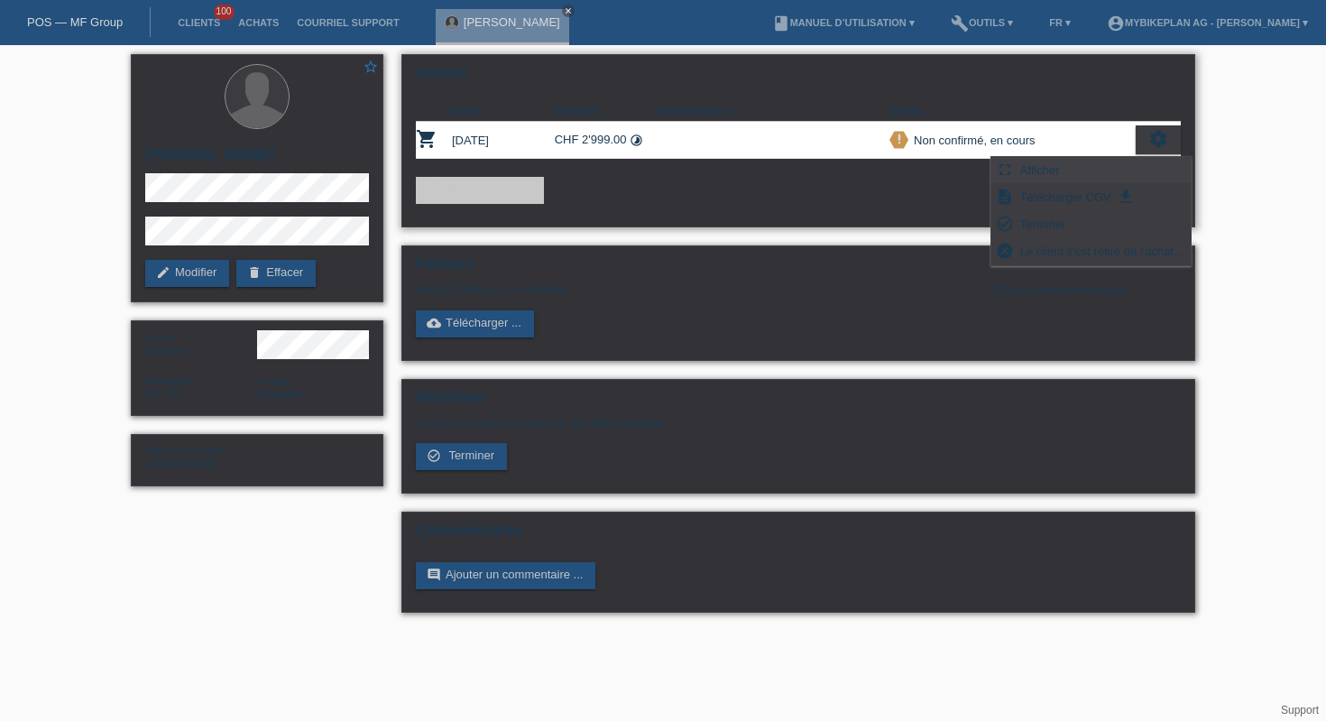
click at [1037, 180] on span "Afficher" at bounding box center [1040, 170] width 45 height 22
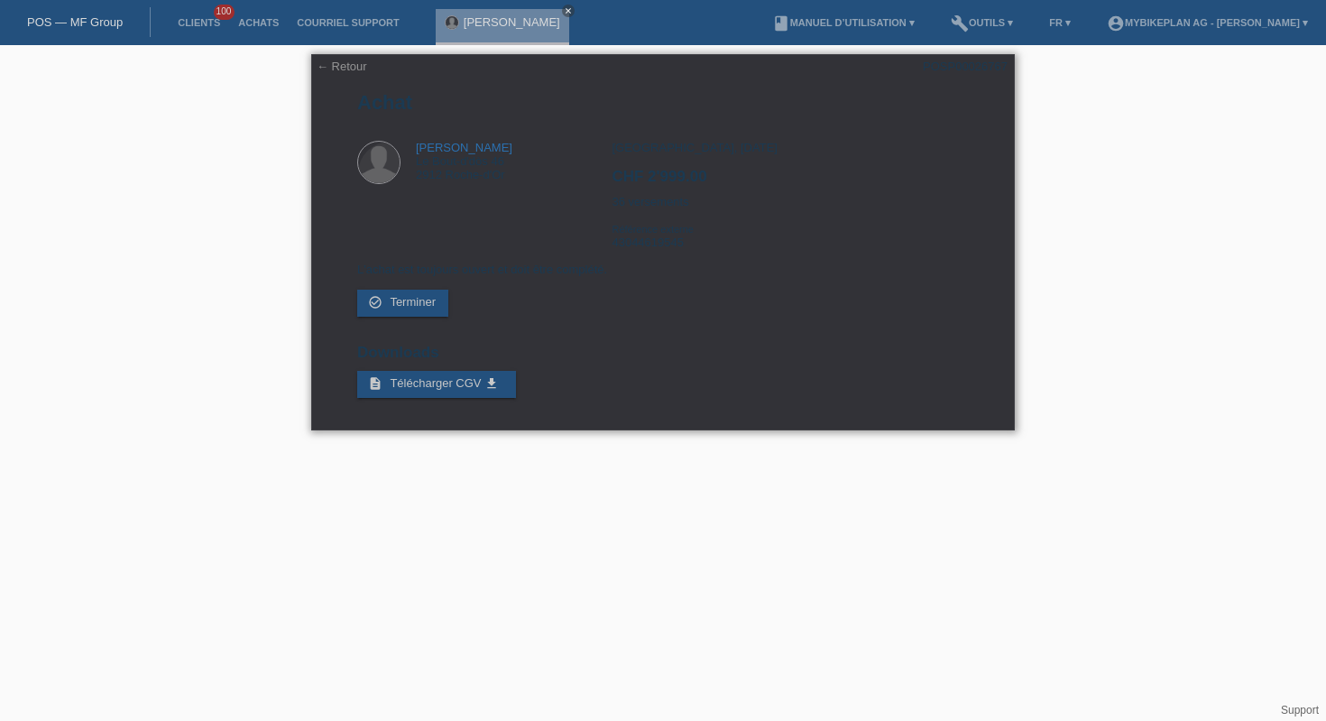
click at [947, 69] on div "POSP00026767" at bounding box center [965, 67] width 85 height 14
copy div "POSP00026767"
click at [335, 74] on div "← Retour POSP00026767 Achat Yousri Ztouti Le Bout-d'dòs 46 2912 Roche-d'Or CHF …" at bounding box center [663, 242] width 704 height 376
click at [335, 66] on link "← Retour" at bounding box center [342, 67] width 51 height 14
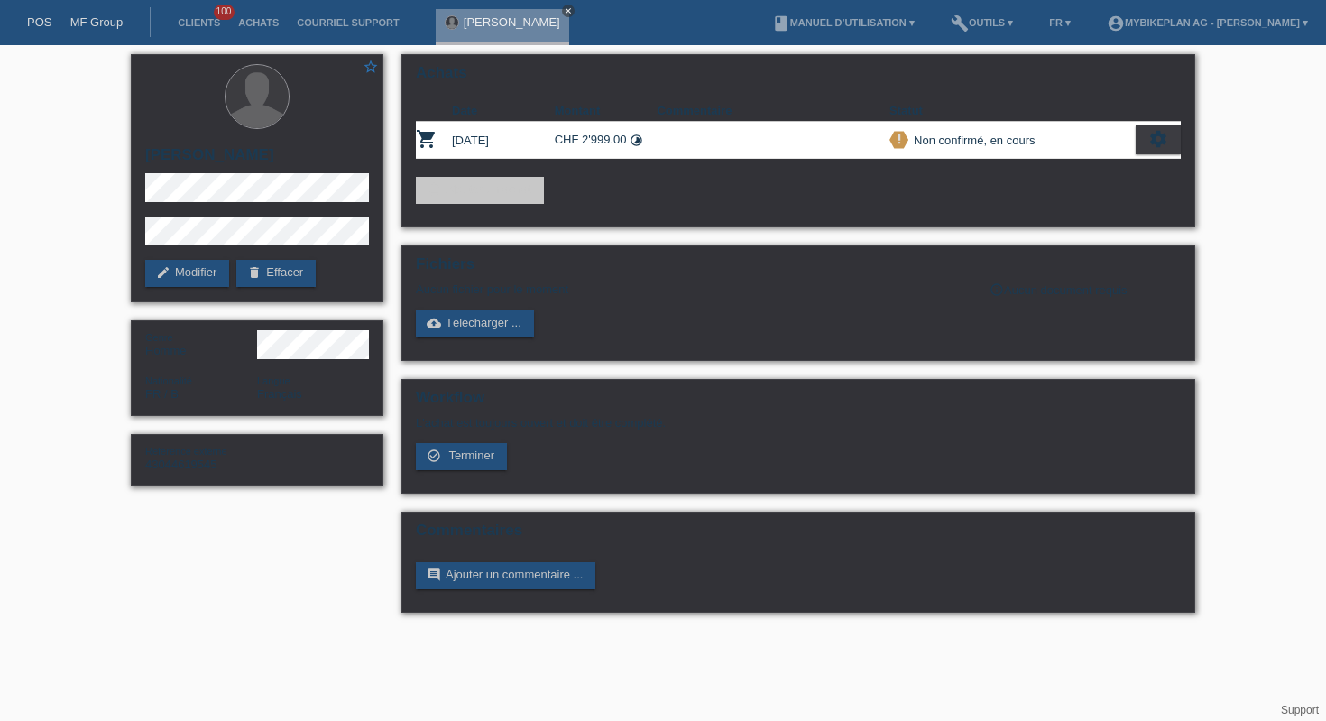
click at [564, 11] on icon "close" at bounding box center [568, 10] width 9 height 9
click at [86, 9] on div "POS — MF Group" at bounding box center [75, 22] width 151 height 30
click at [89, 25] on link "POS — MF Group" at bounding box center [75, 22] width 96 height 14
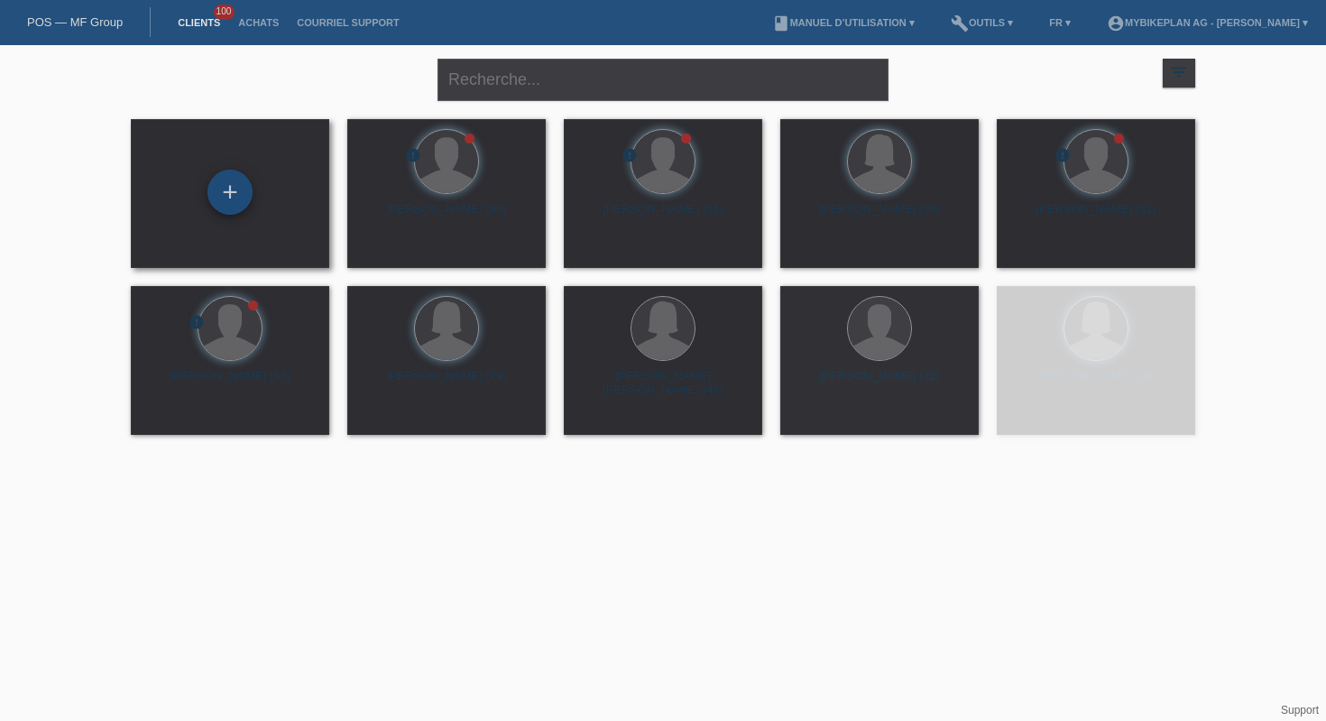
click at [225, 182] on div "+" at bounding box center [229, 192] width 45 height 45
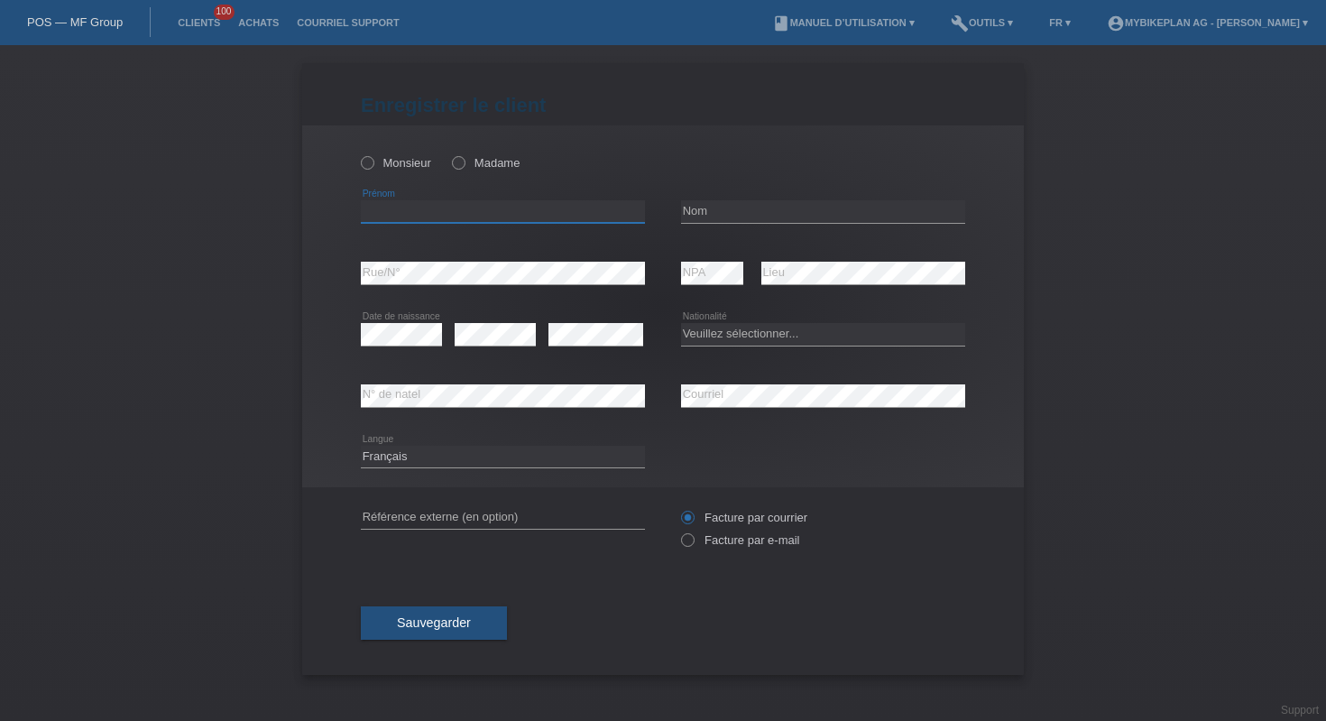
click at [529, 215] on input "text" at bounding box center [503, 211] width 284 height 23
paste input "Christophe"
type input "[PERSON_NAME]"
click at [748, 206] on input "text" at bounding box center [823, 211] width 284 height 23
type input "DUCRET"
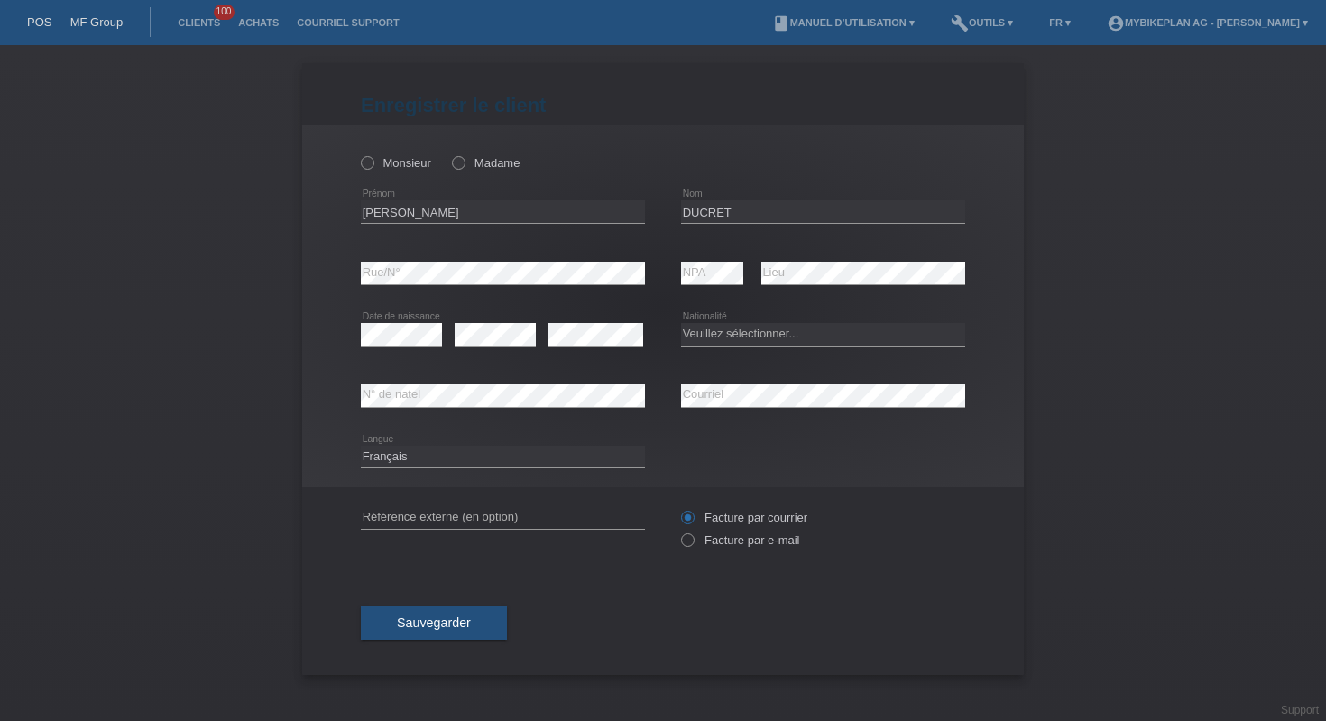
click at [726, 353] on div "Veuillez sélectionner... Suisse Allemagne Autriche Liechtenstein ------------ A…" at bounding box center [823, 334] width 284 height 61
click at [726, 337] on select "Veuillez sélectionner... Suisse Allemagne Autriche Liechtenstein ------------ A…" at bounding box center [823, 334] width 284 height 22
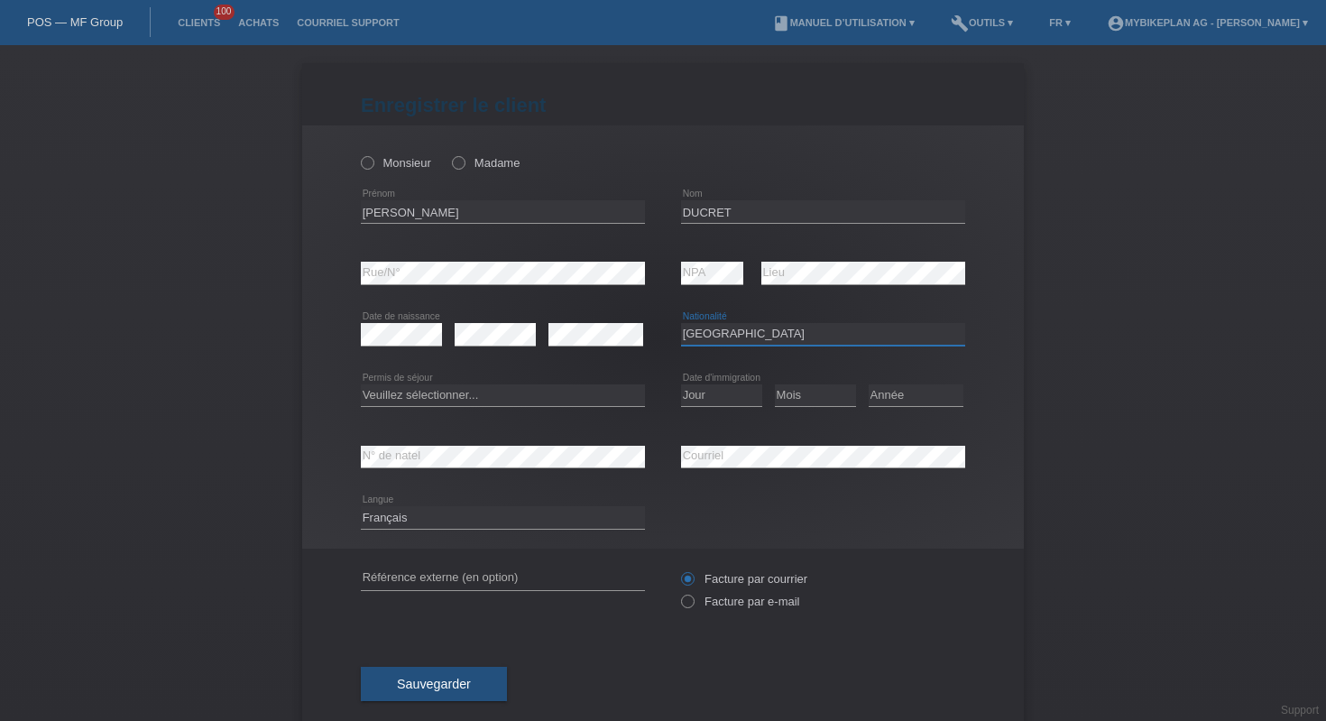
click at [715, 330] on select "Veuillez sélectionner... Suisse Allemagne Autriche Liechtenstein ------------ A…" at bounding box center [823, 334] width 284 height 22
select select "CH"
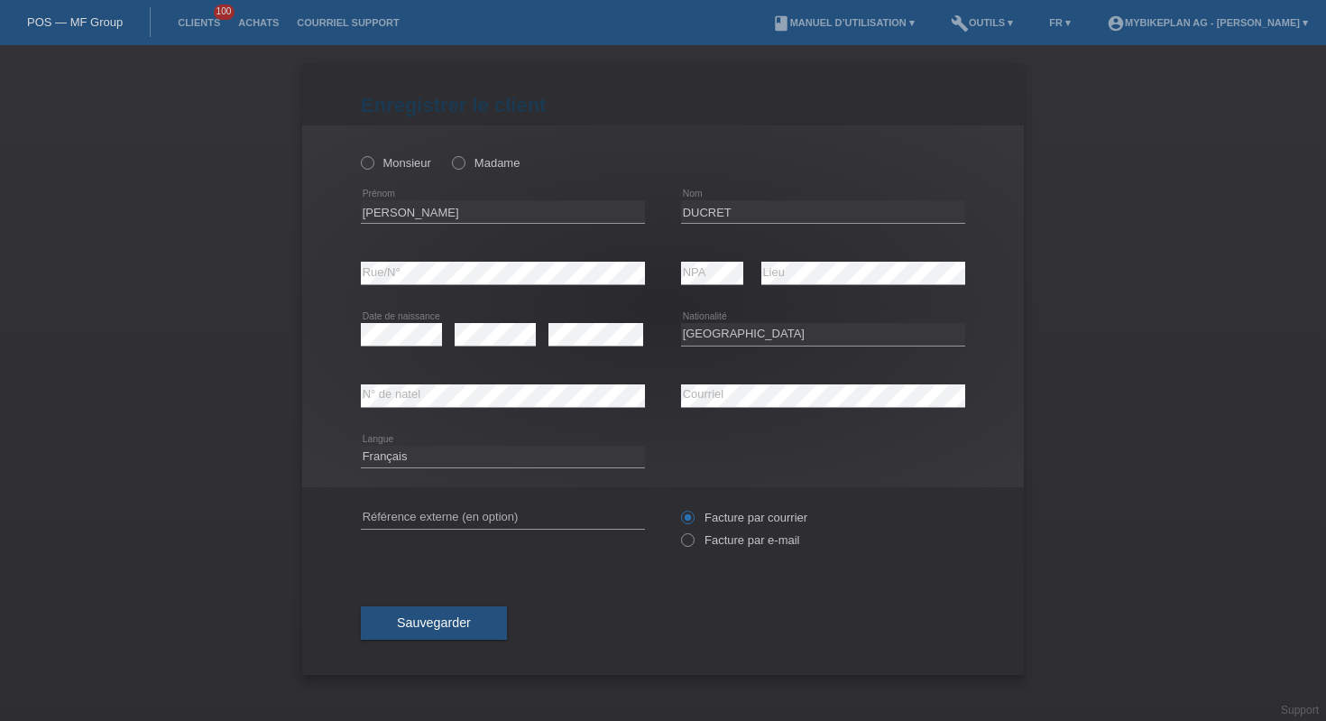
click at [484, 530] on div "error Référence externe (en option)" at bounding box center [503, 517] width 284 height 61
click at [484, 523] on input "text" at bounding box center [503, 517] width 284 height 23
paste input "43082565549"
type input "43082565549"
click at [696, 539] on label "Facture par e-mail" at bounding box center [740, 540] width 118 height 14
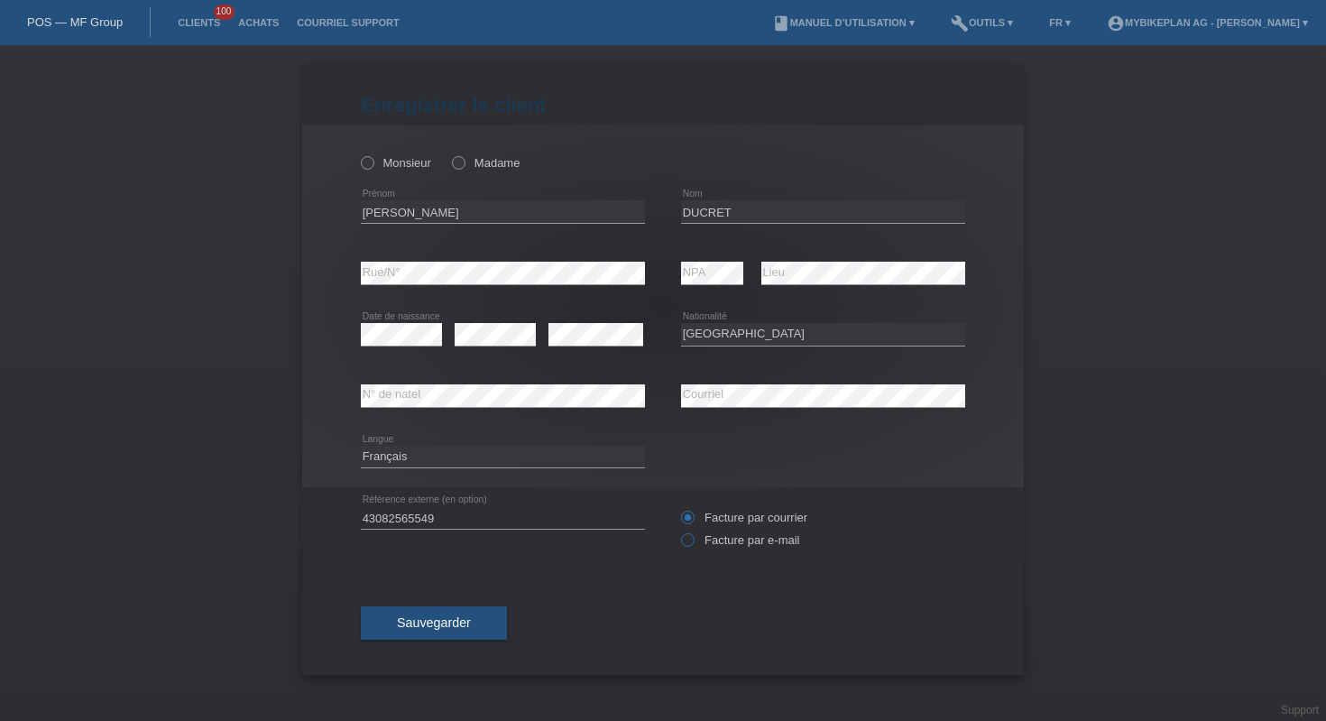
click at [693, 539] on input "Facture par e-mail" at bounding box center [687, 544] width 12 height 23
radio input "true"
click at [358, 153] on icon at bounding box center [358, 153] width 0 height 0
click at [366, 166] on input "Monsieur" at bounding box center [367, 162] width 12 height 12
radio input "true"
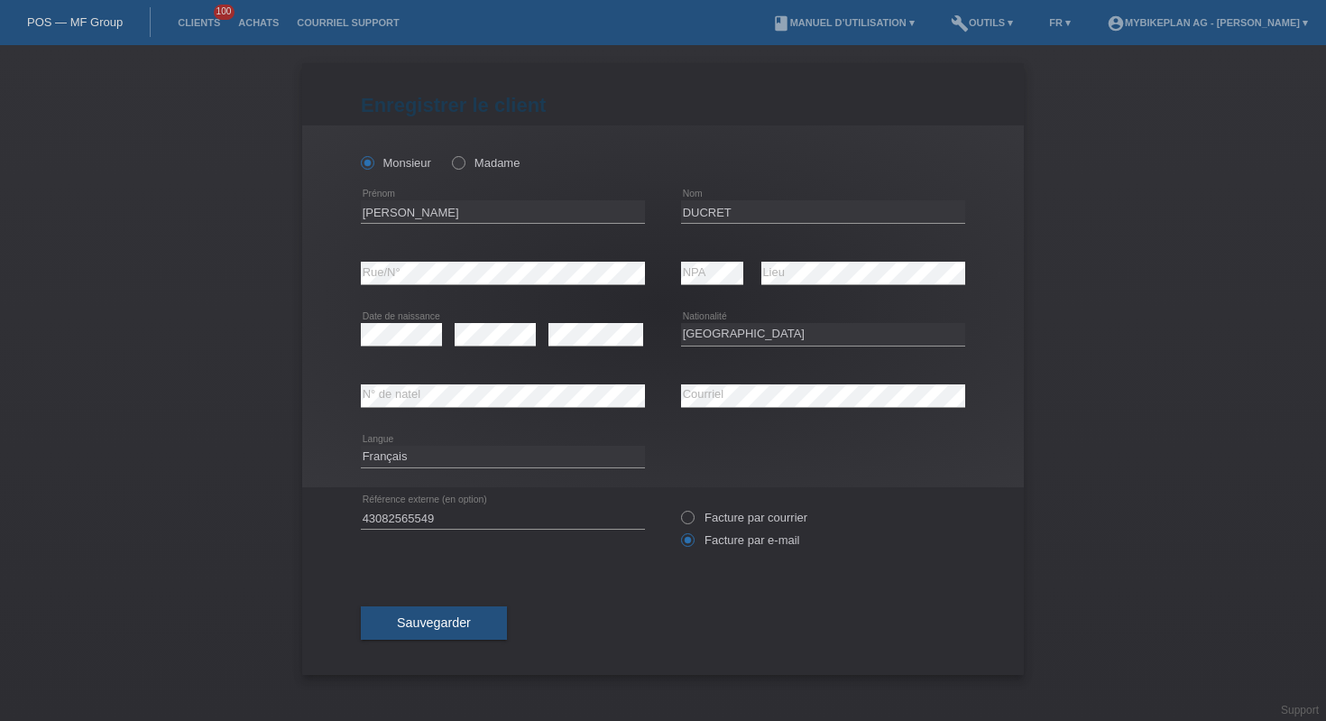
click at [450, 642] on div "Sauvegarder" at bounding box center [663, 623] width 604 height 105
click at [453, 634] on button "Sauvegarder" at bounding box center [434, 623] width 146 height 34
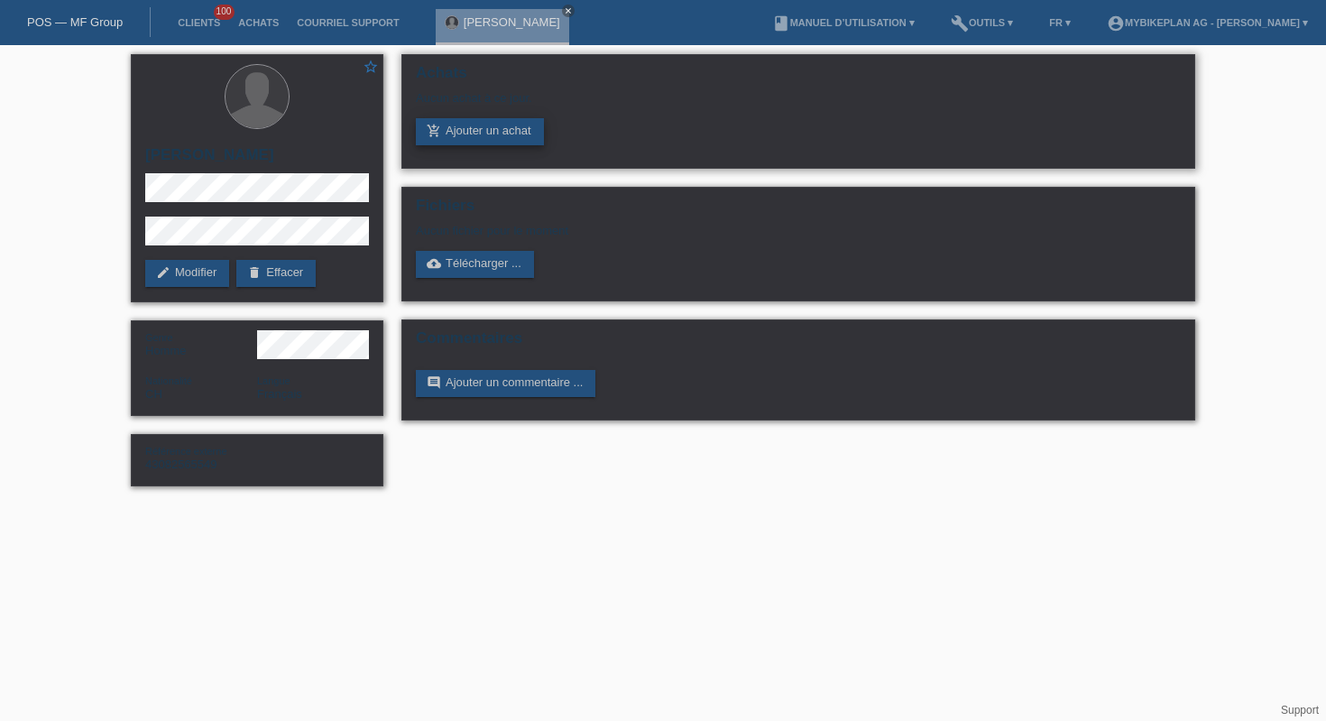
click at [448, 124] on link "add_shopping_cart Ajouter un achat" at bounding box center [480, 131] width 128 height 27
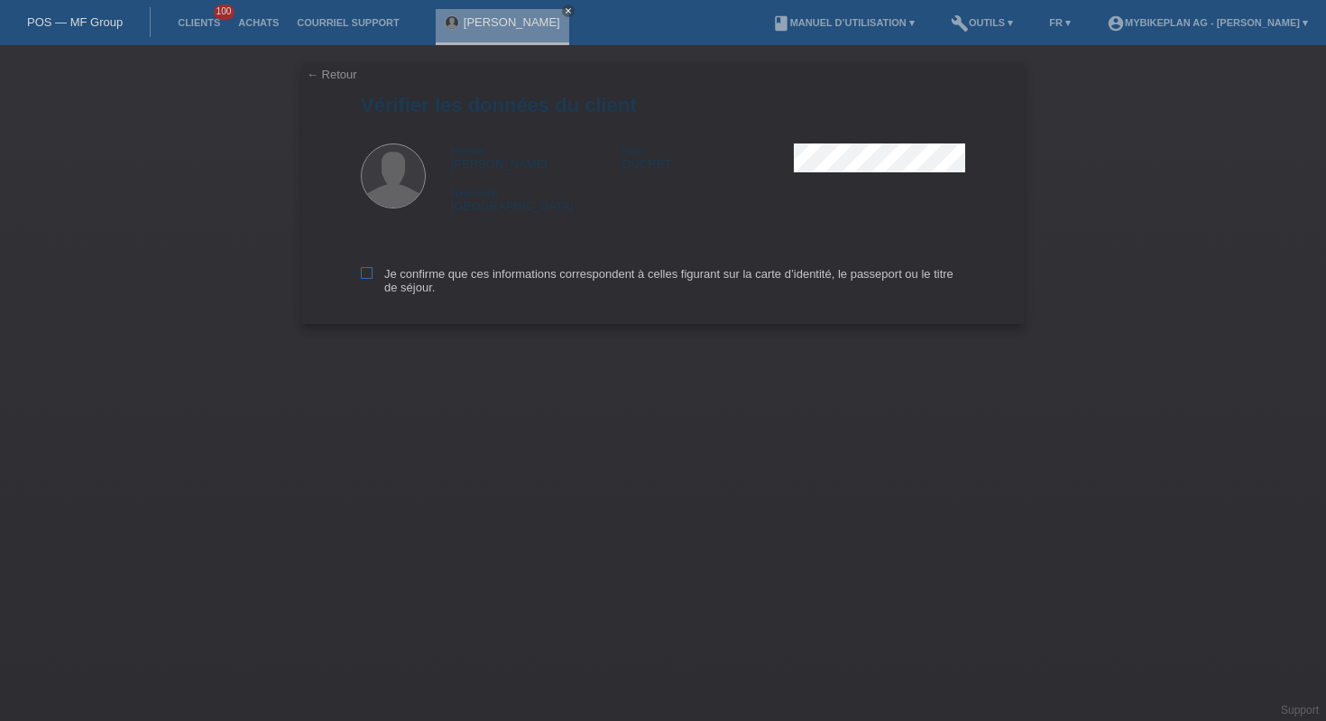
click at [406, 280] on label "Je confirme que ces informations correspondent à celles figurant sur la carte d…" at bounding box center [663, 280] width 604 height 27
click at [373, 279] on input "Je confirme que ces informations correspondent à celles figurant sur la carte d…" at bounding box center [367, 273] width 12 height 12
checkbox input "true"
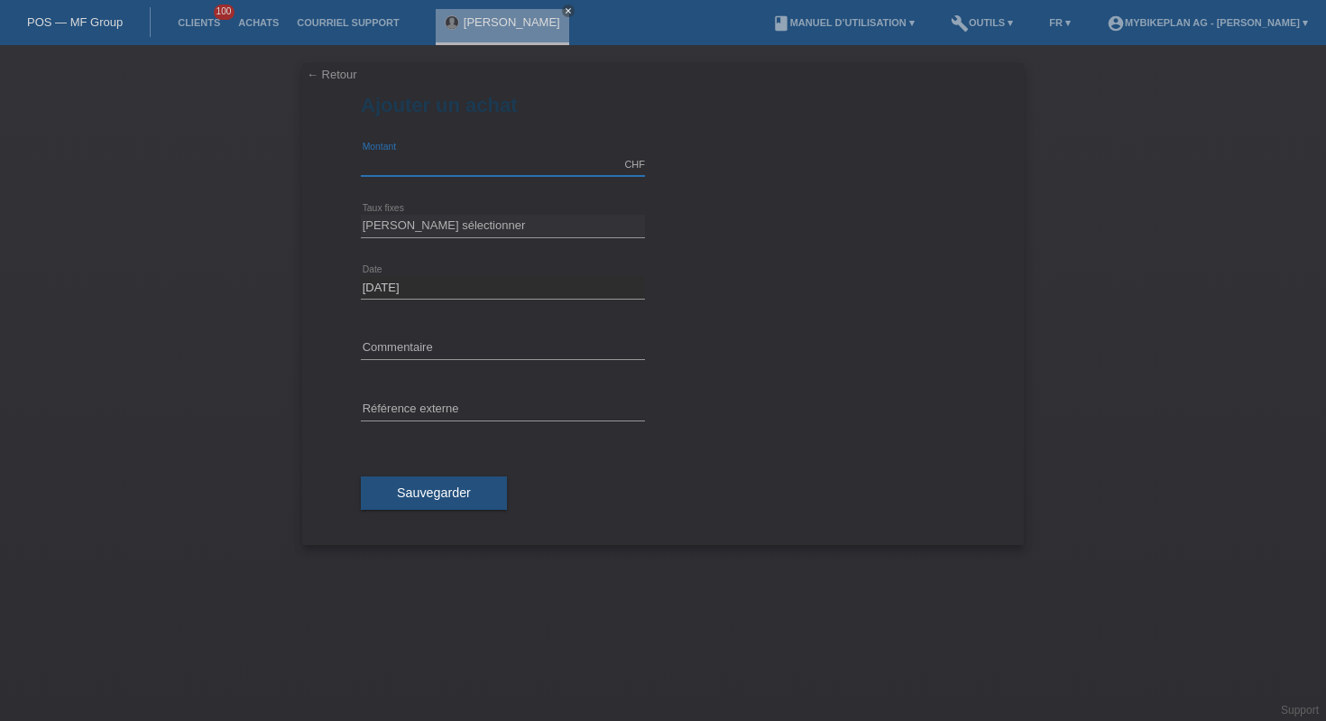
click at [464, 156] on input "text" at bounding box center [503, 164] width 284 height 23
type input "4490.00"
click at [421, 223] on select "Veuillez sélectionner 6 versements 12 versements 18 versements 24 versements 36…" at bounding box center [503, 226] width 284 height 22
select select "487"
click at [456, 402] on input "text" at bounding box center [503, 410] width 284 height 23
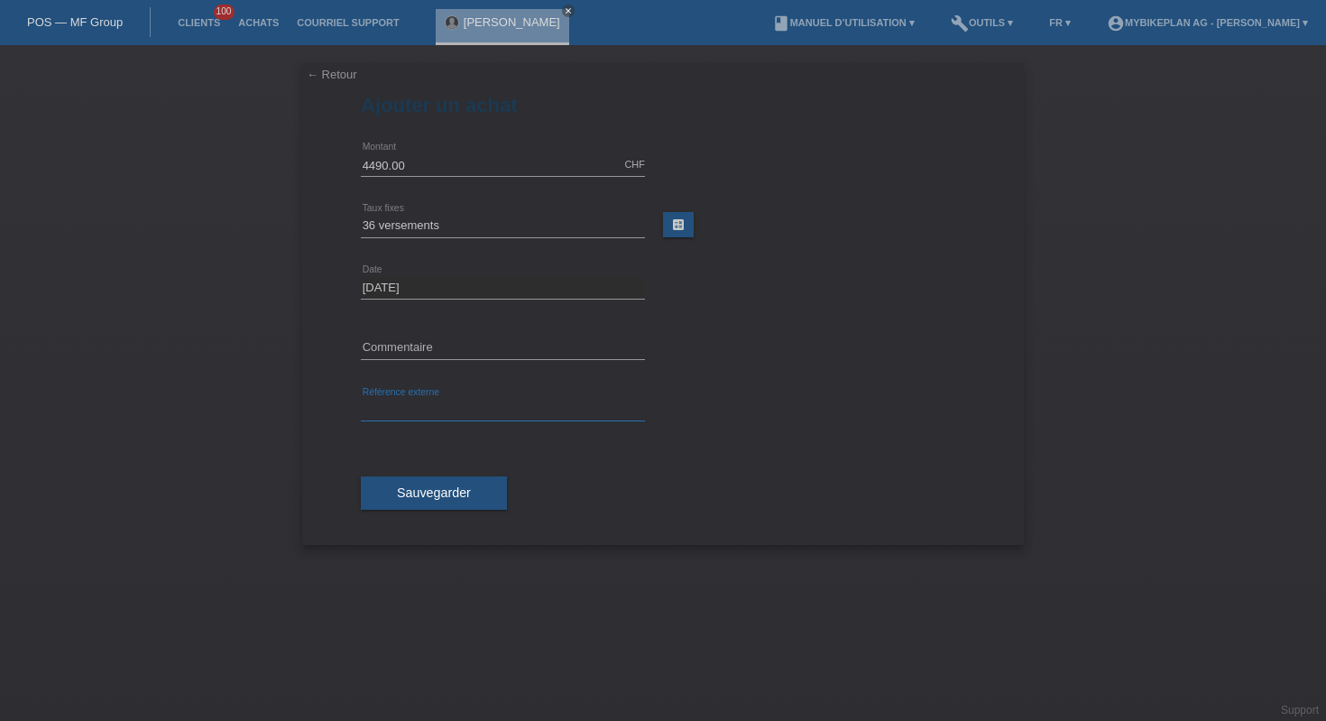
paste input "43082565549"
type input "43082565549"
click at [451, 505] on button "Sauvegarder" at bounding box center [434, 493] width 146 height 34
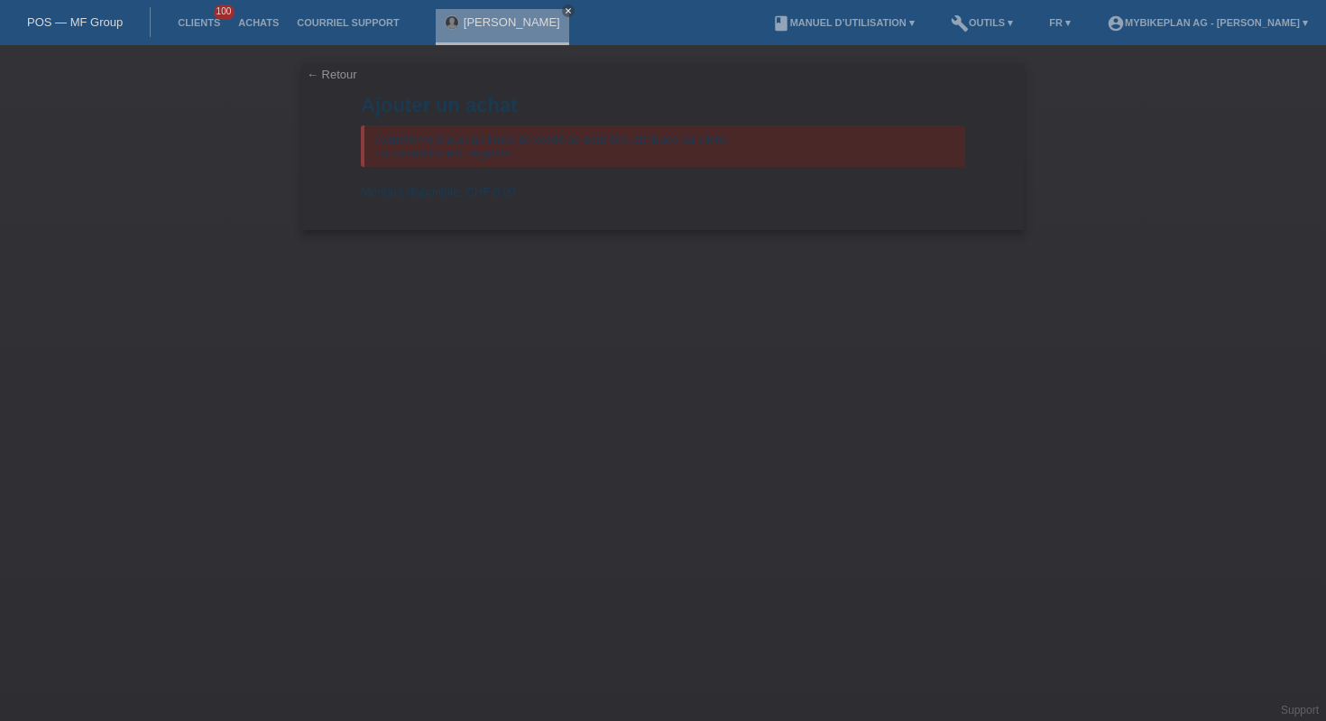
click at [578, 10] on div "Christophe DUCRET close" at bounding box center [507, 22] width 143 height 45
click at [573, 10] on icon "close" at bounding box center [568, 10] width 9 height 9
click at [110, 24] on link "POS — MF Group" at bounding box center [75, 22] width 96 height 14
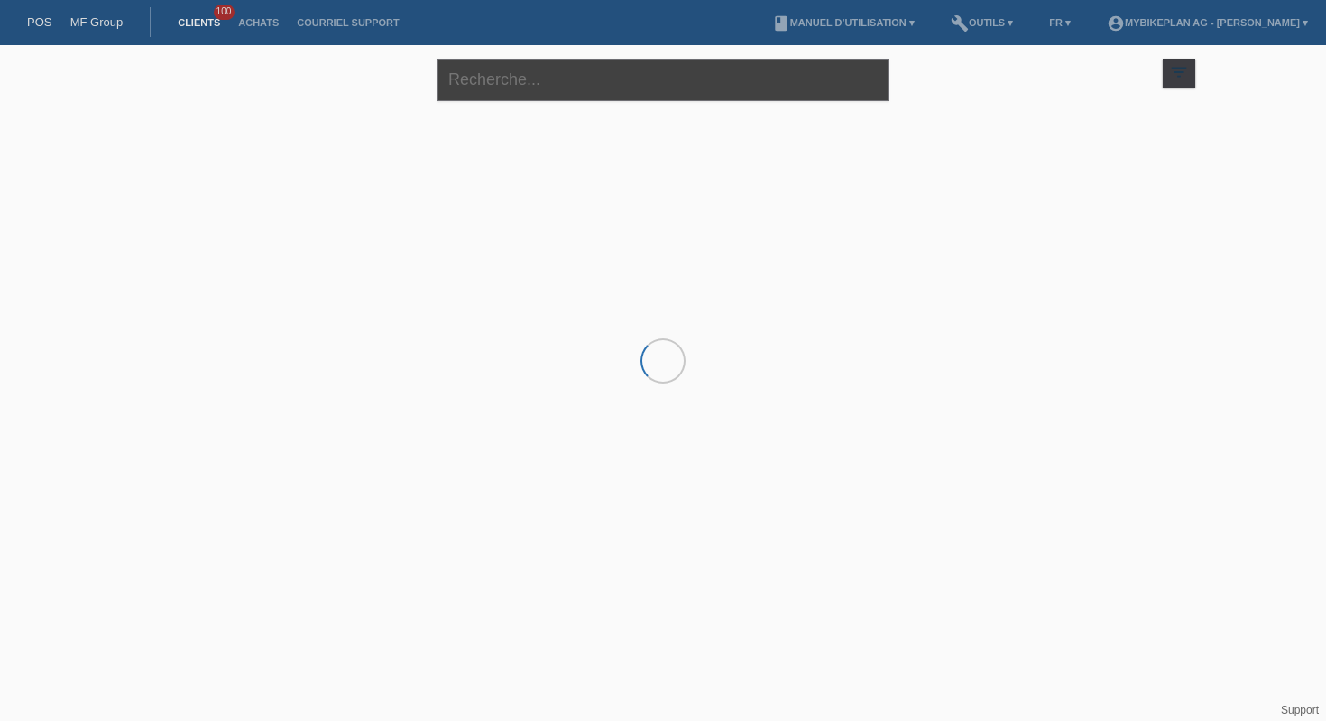
click at [570, 79] on input "text" at bounding box center [663, 80] width 451 height 42
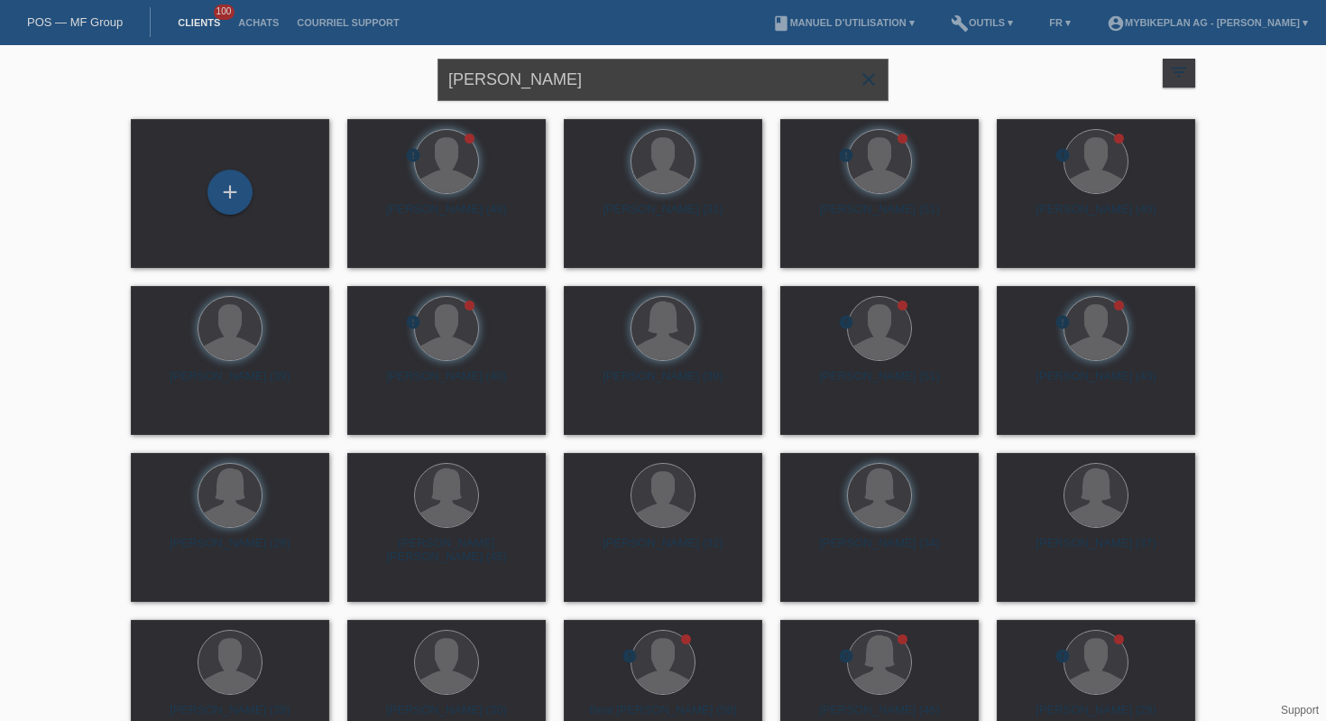
type input "[PERSON_NAME]"
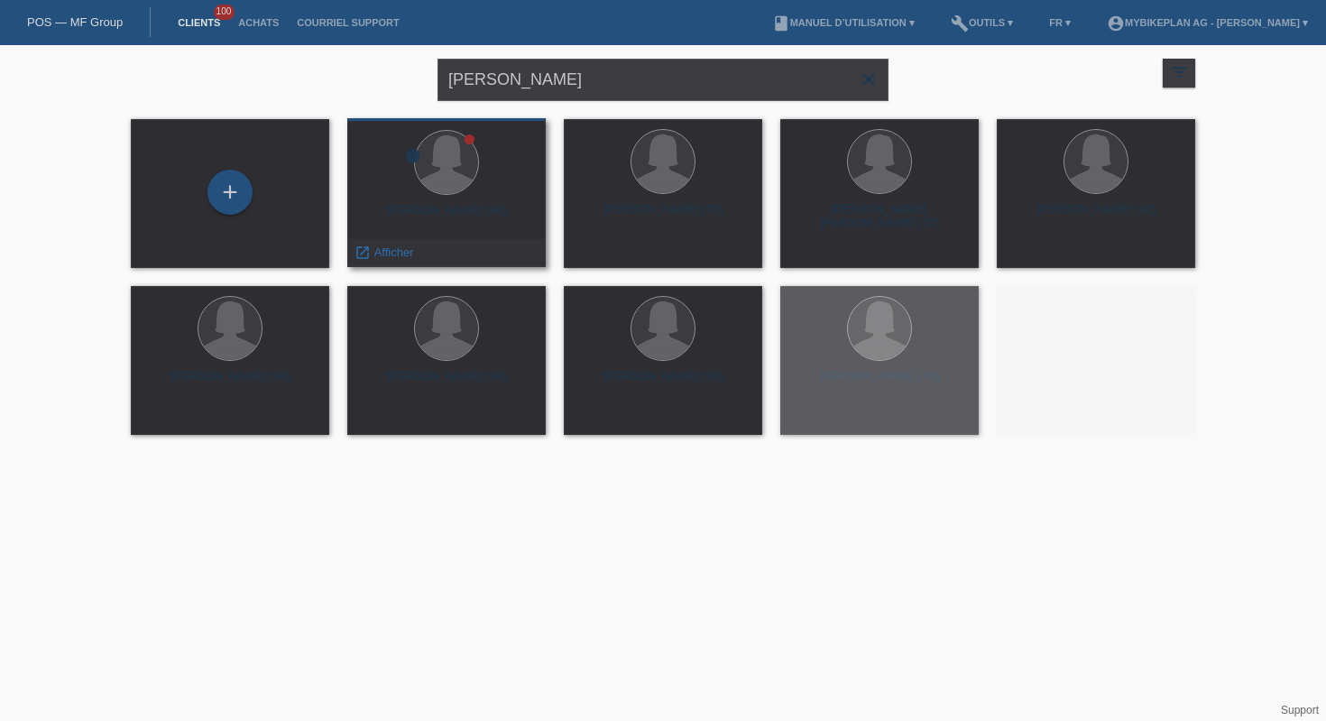
click at [475, 184] on div at bounding box center [447, 164] width 170 height 68
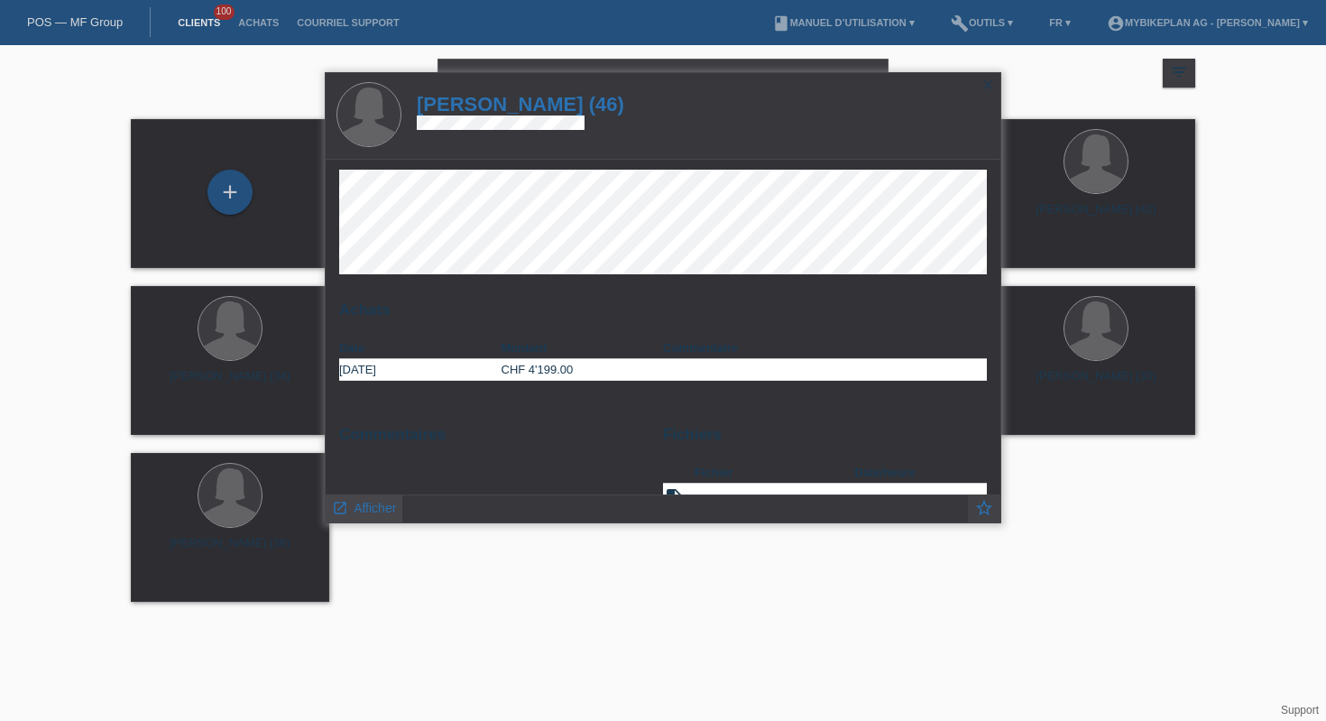
click at [383, 507] on span "Afficher" at bounding box center [375, 508] width 42 height 14
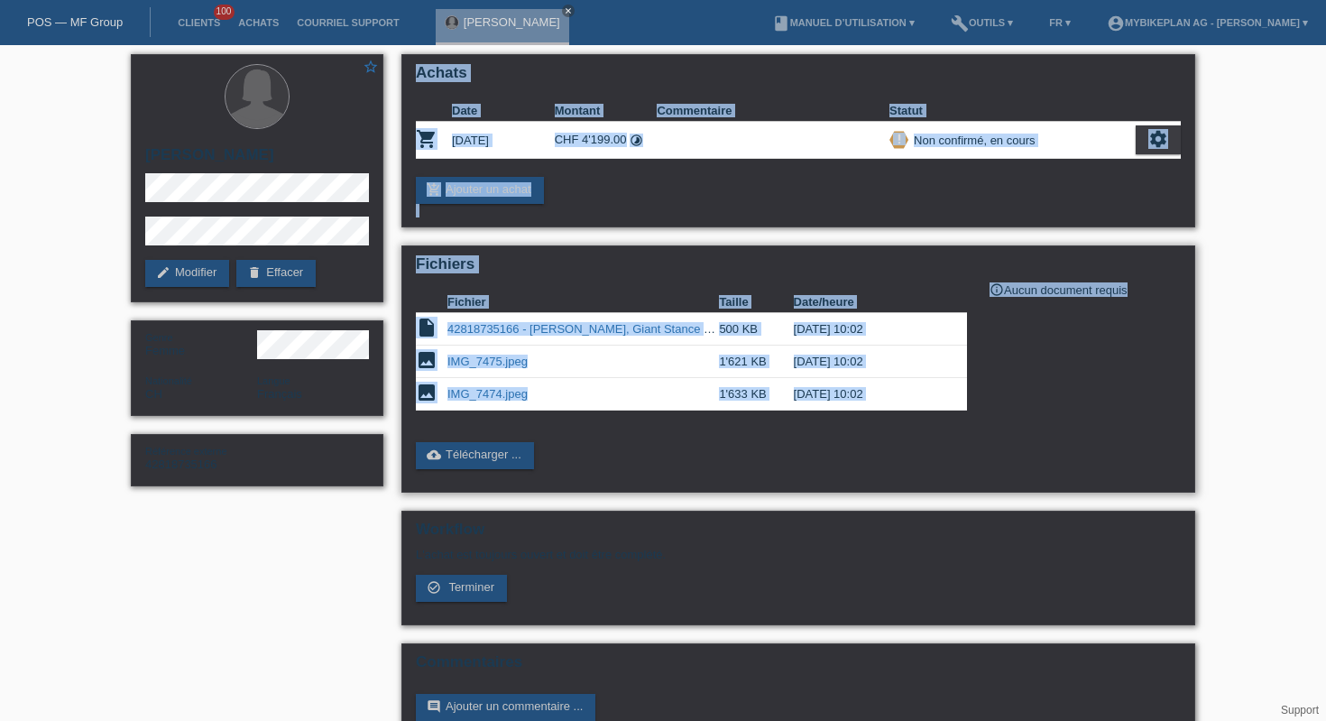
drag, startPoint x: 0, startPoint y: 0, endPoint x: 506, endPoint y: 436, distance: 667.9
click at [503, 438] on div "star_border Jessica Lanz edit Modifier delete Effacer Genre Femme Nationalité C…" at bounding box center [663, 403] width 1083 height 717
click at [622, 177] on div "Achats Date Montant Commentaire Statut shopping_cart 25.08.2025 CHF 4'199.00 ti…" at bounding box center [798, 140] width 794 height 173
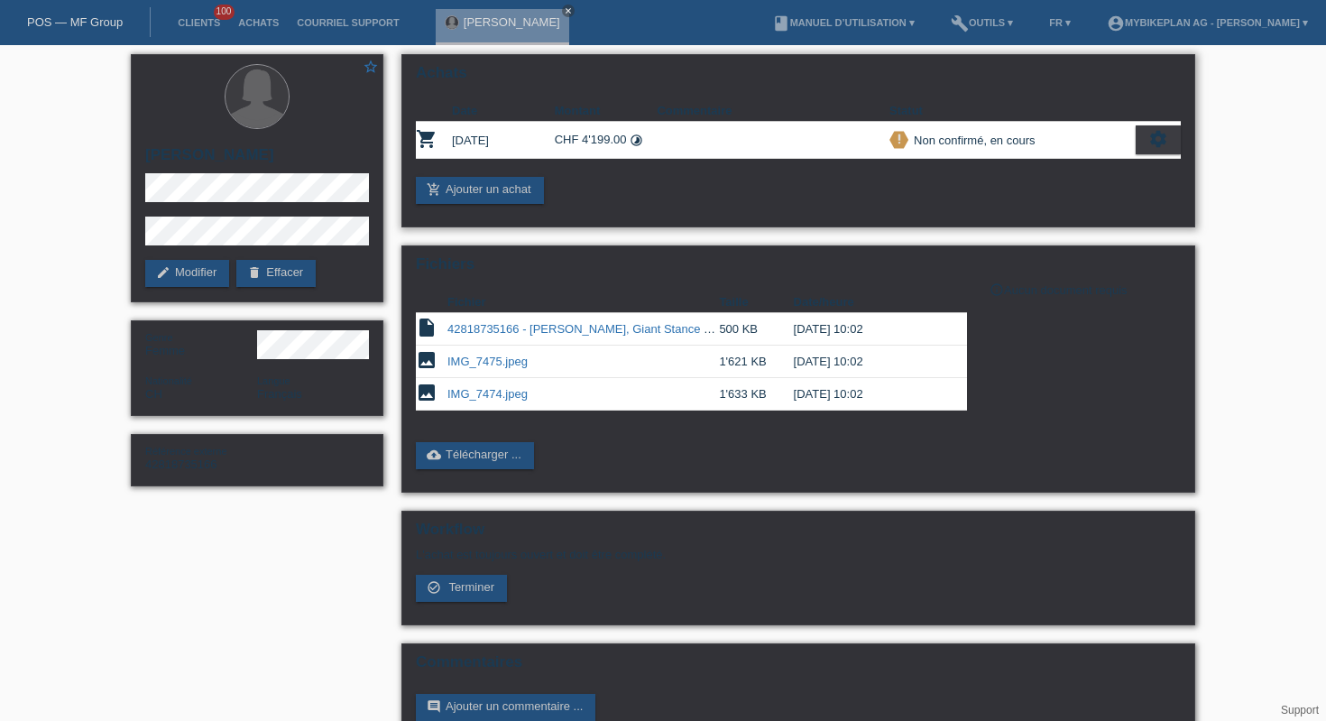
click at [1140, 145] on div "settings" at bounding box center [1158, 139] width 45 height 29
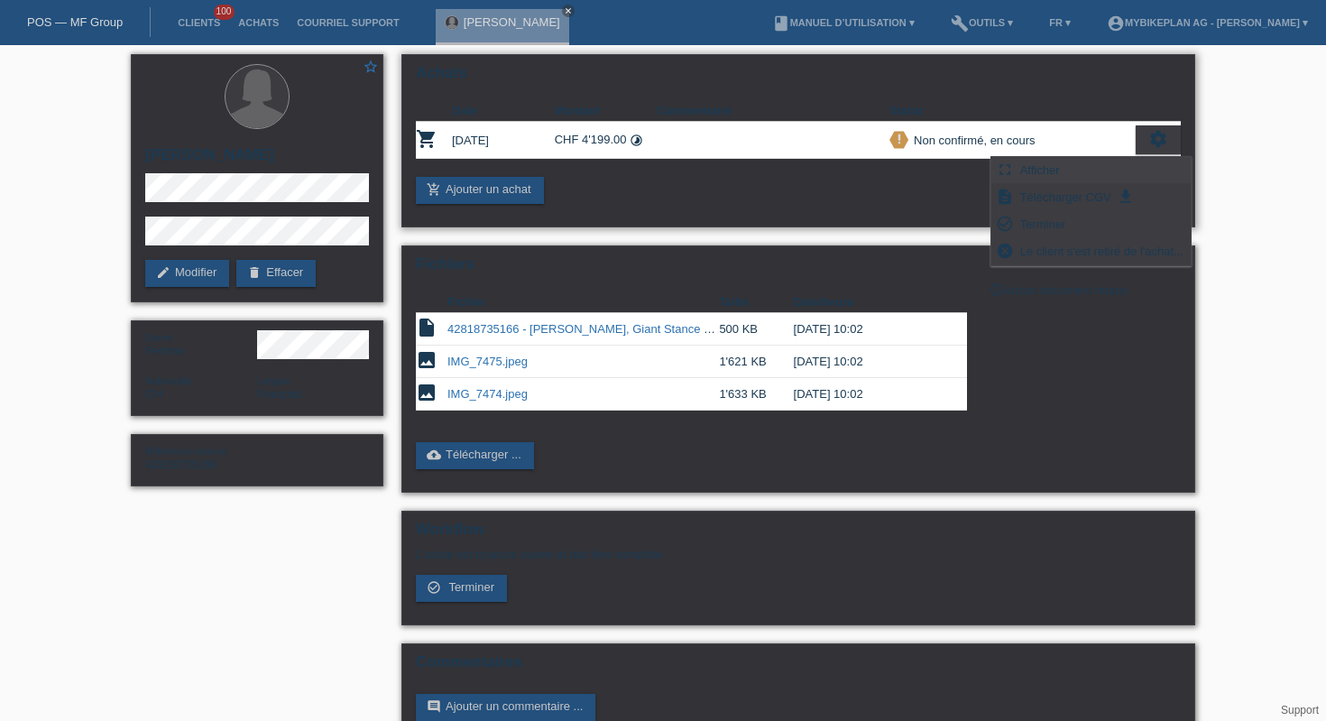
click at [1077, 171] on div "fullscreen Afficher" at bounding box center [1090, 170] width 199 height 27
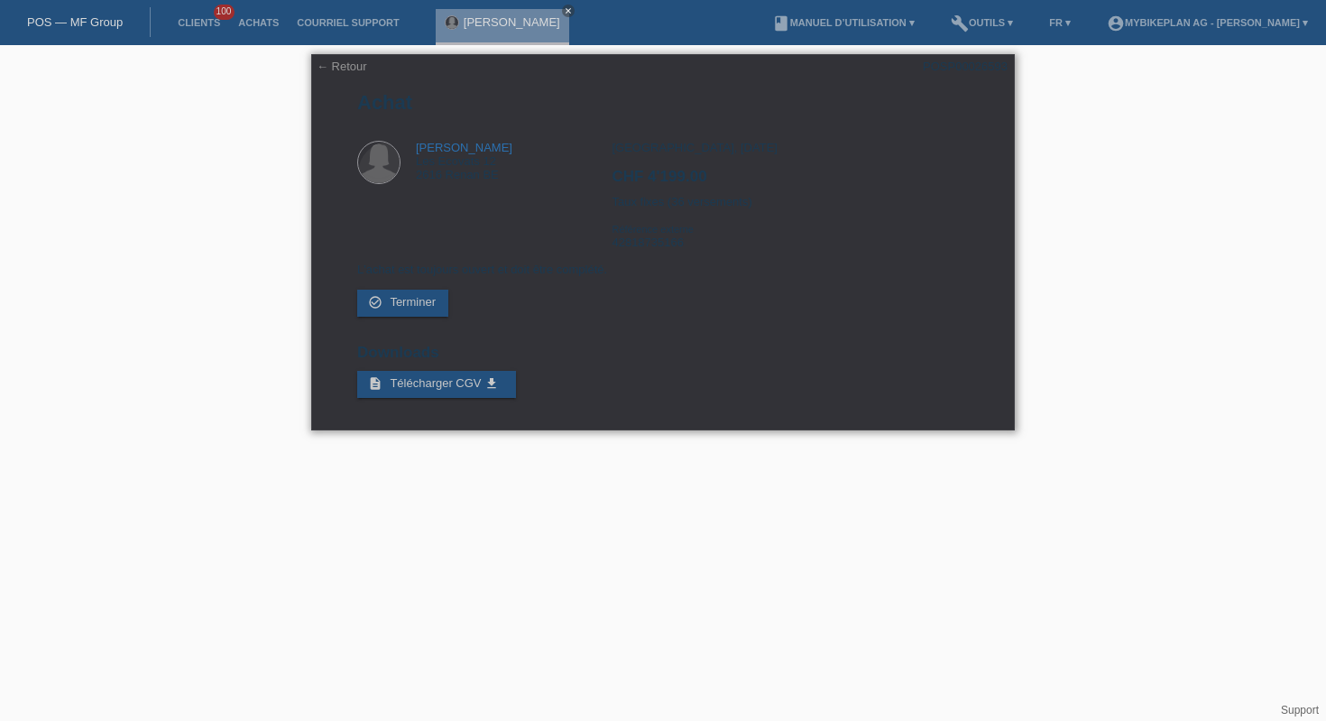
click at [330, 66] on link "← Retour" at bounding box center [342, 67] width 51 height 14
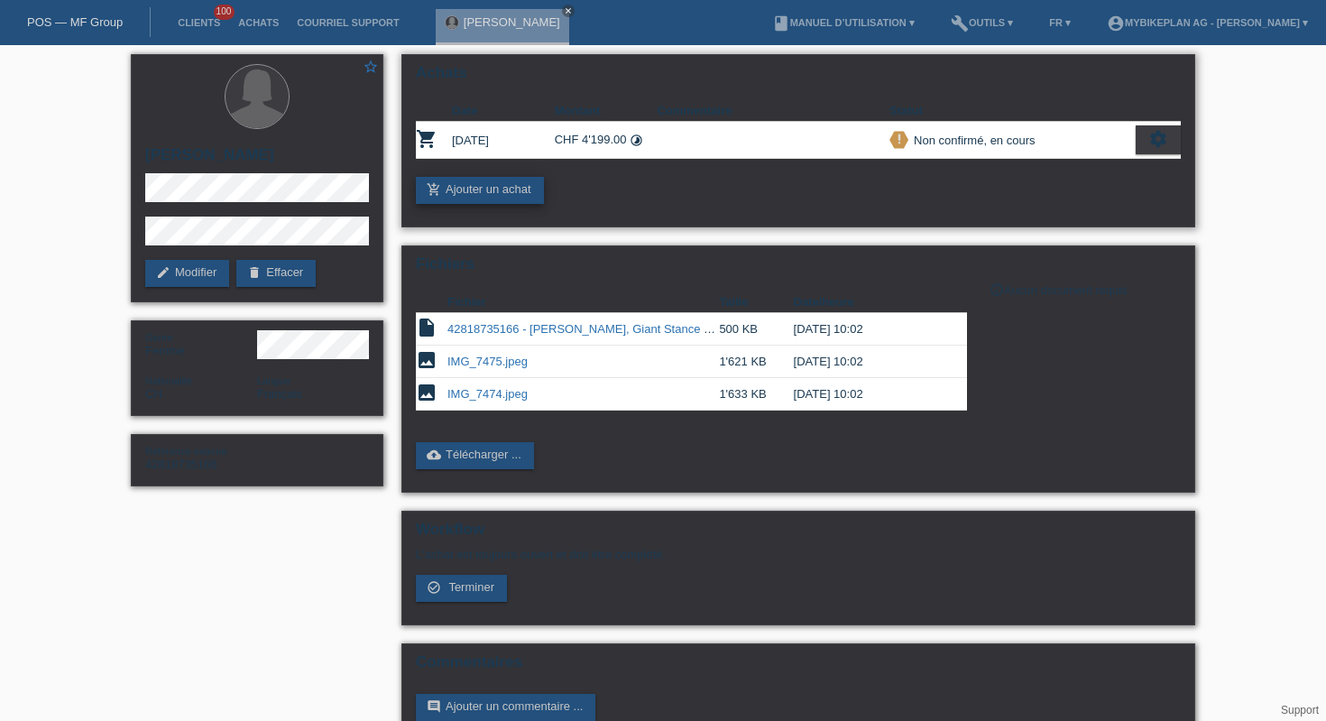
click at [457, 191] on link "add_shopping_cart Ajouter un achat" at bounding box center [480, 190] width 128 height 27
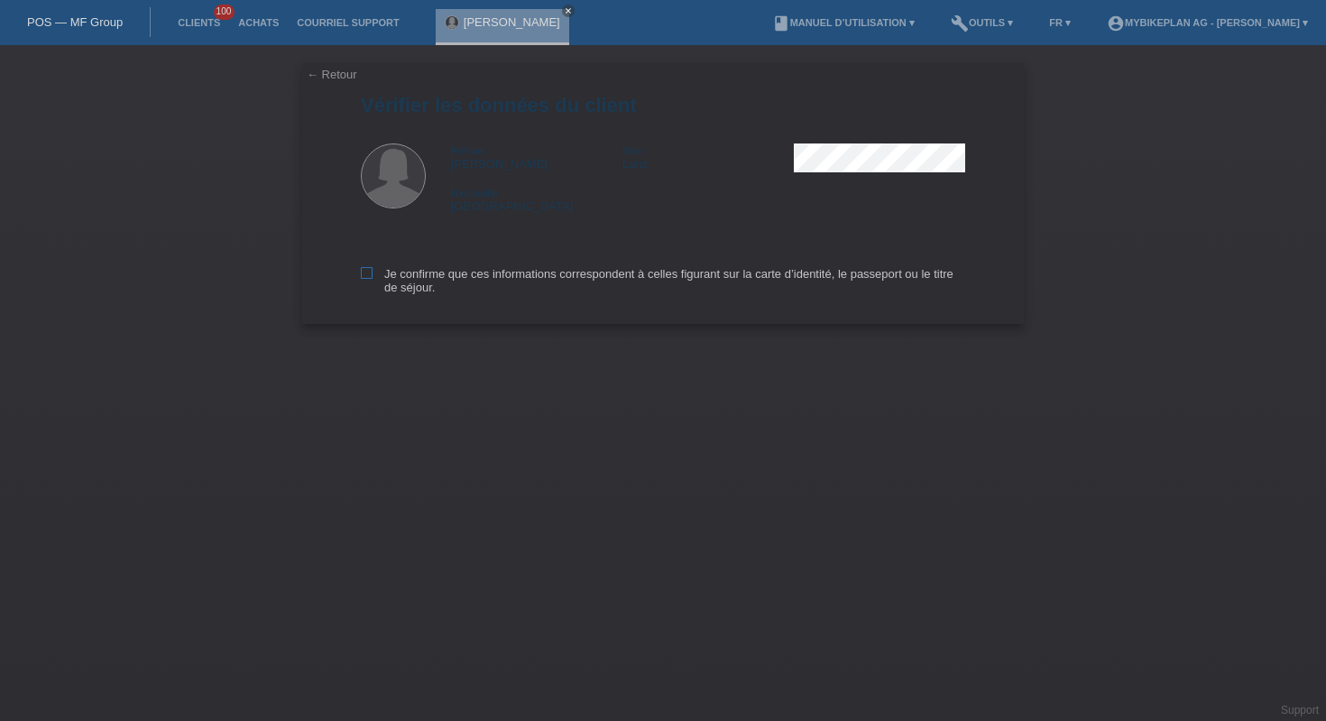
click at [465, 287] on label "Je confirme que ces informations correspondent à celles figurant sur la carte d…" at bounding box center [663, 280] width 604 height 27
click at [373, 279] on input "Je confirme que ces informations correspondent à celles figurant sur la carte d…" at bounding box center [367, 273] width 12 height 12
checkbox input "true"
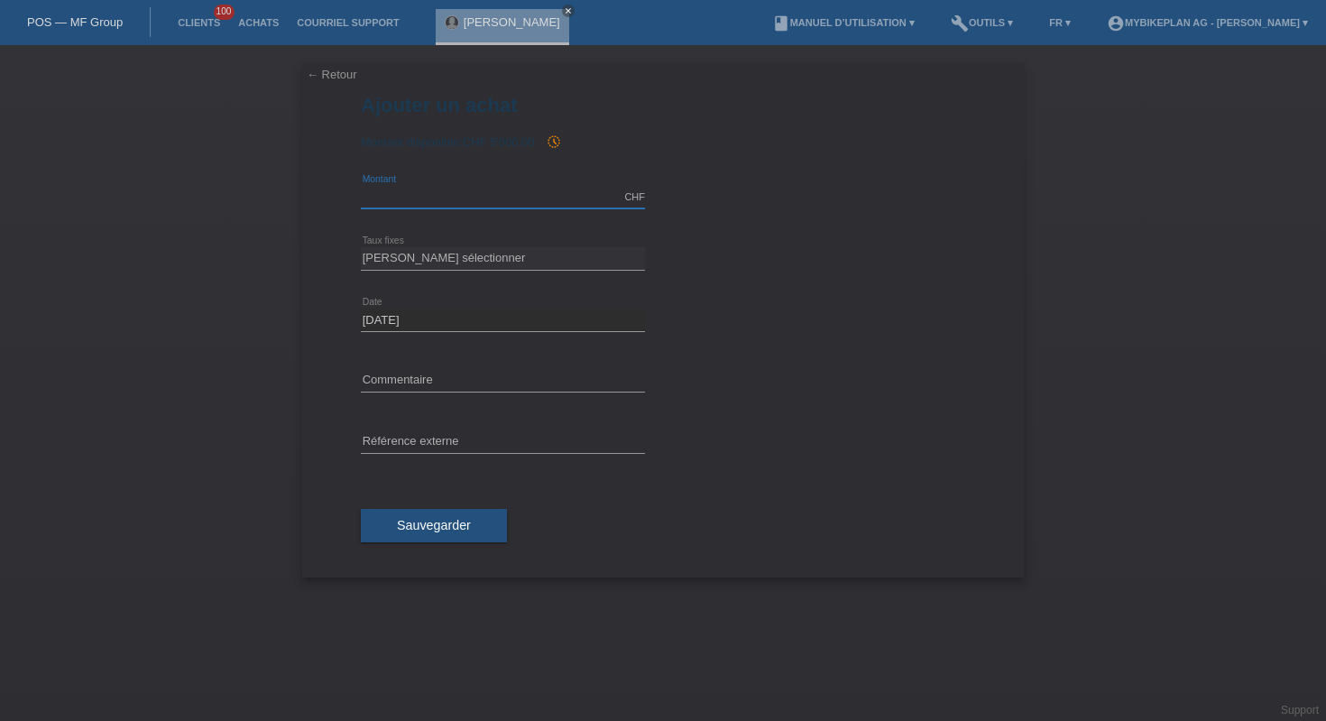
click at [453, 195] on input "text" at bounding box center [503, 197] width 284 height 23
click at [408, 191] on input "4999.00" at bounding box center [503, 197] width 284 height 23
type input "4499.00"
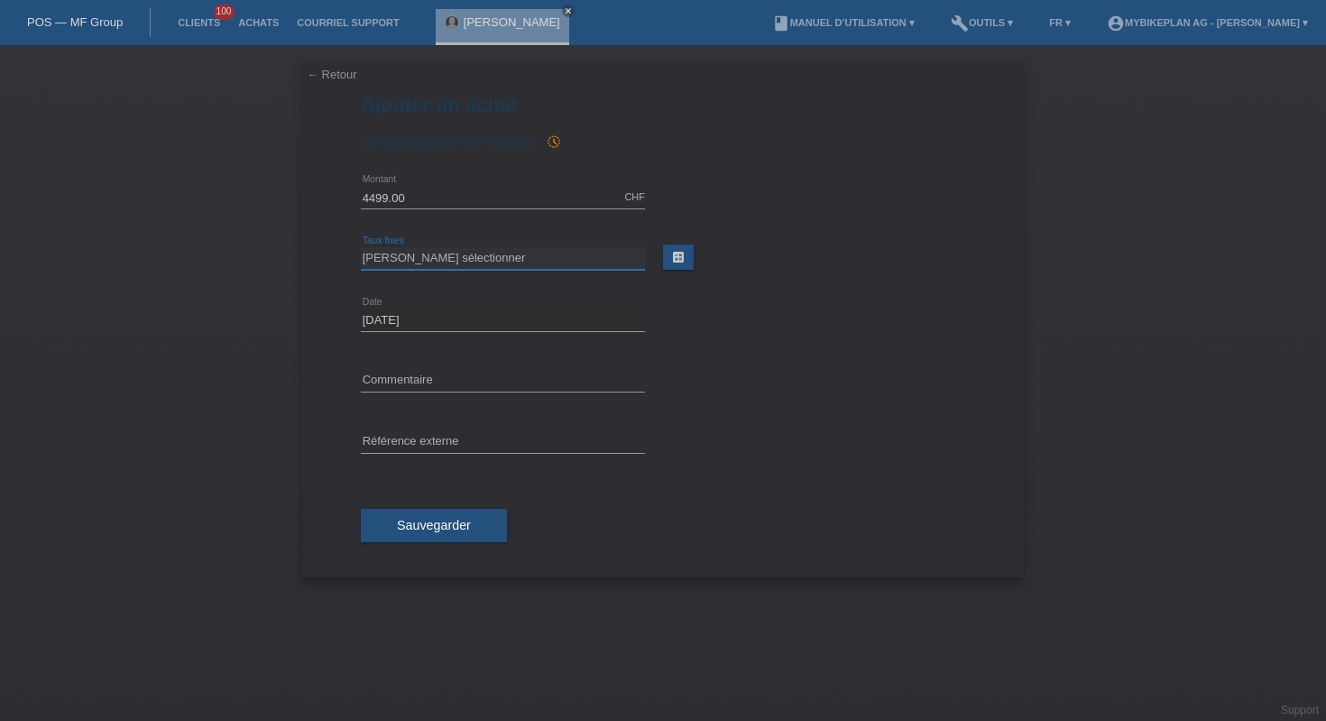
click at [466, 268] on select "Veuillez sélectionner 6 versements 12 versements 18 versements 24 versements 36…" at bounding box center [503, 258] width 284 height 22
select select "487"
click at [472, 443] on input "text" at bounding box center [503, 442] width 284 height 23
paste input "43014122290"
type input "43014122290"
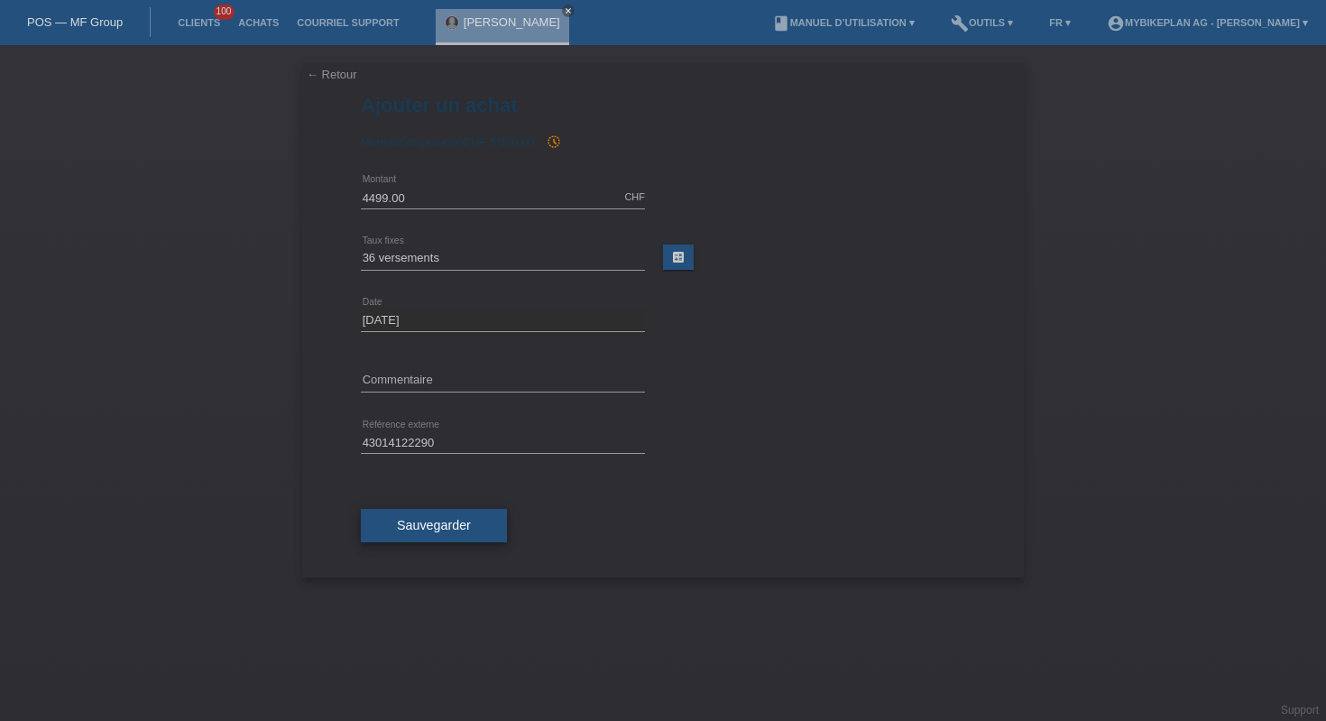
click at [443, 533] on button "Sauvegarder" at bounding box center [434, 526] width 146 height 34
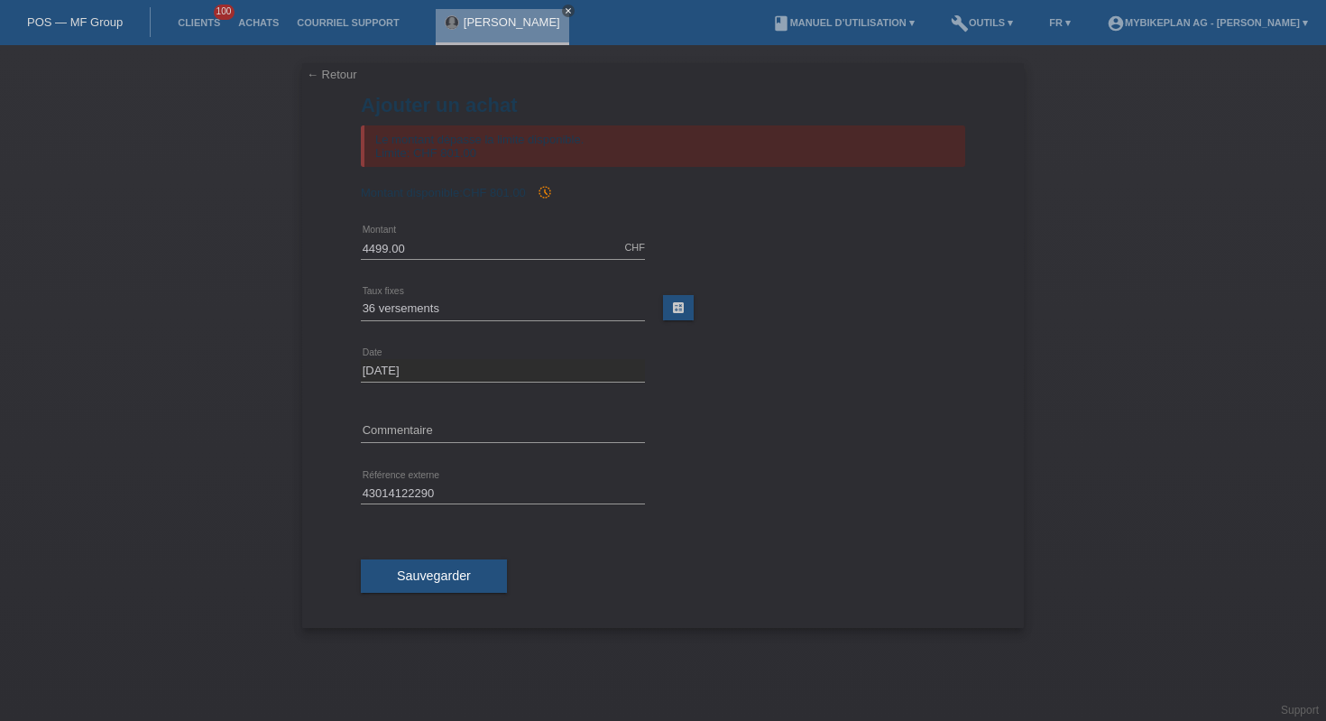
click at [564, 8] on icon "close" at bounding box center [568, 10] width 9 height 9
click at [440, 256] on input "4499.00" at bounding box center [503, 247] width 284 height 23
click at [327, 68] on link "← Retour" at bounding box center [332, 75] width 51 height 14
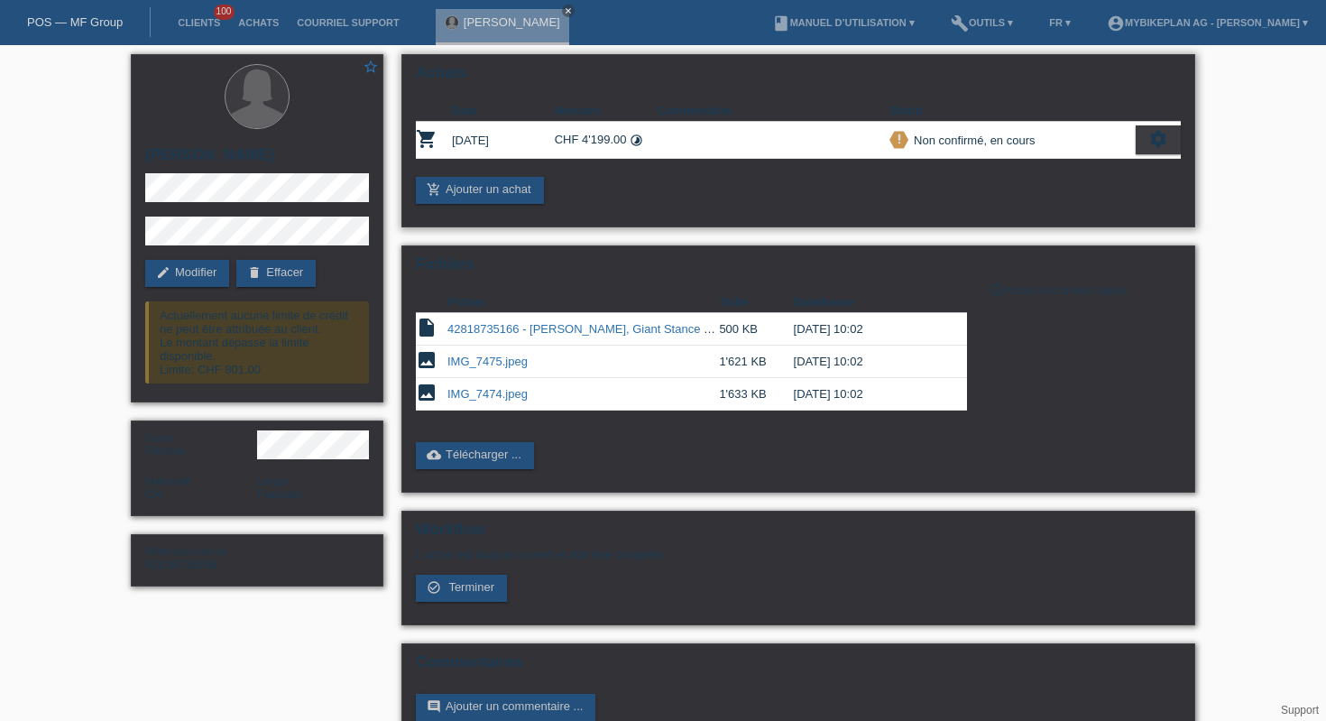
click at [1154, 143] on icon "settings" at bounding box center [1158, 139] width 20 height 20
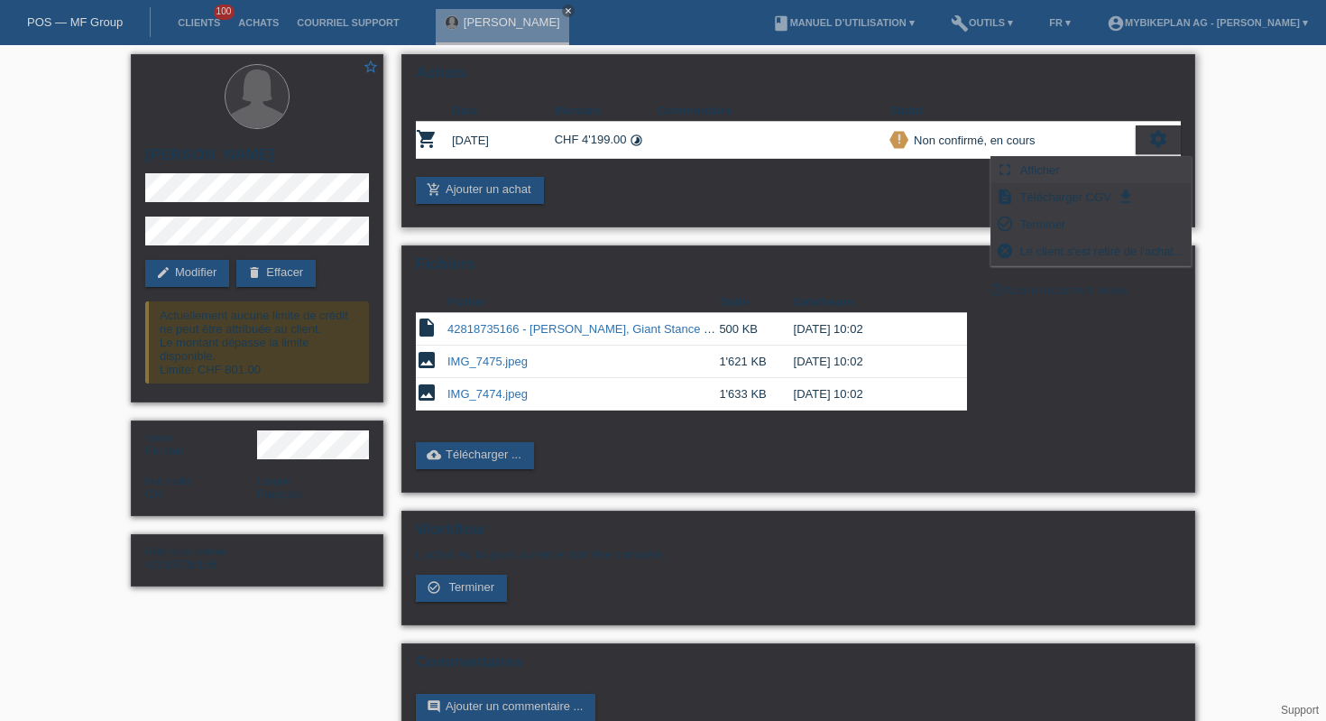
click at [1033, 177] on span "Afficher" at bounding box center [1040, 170] width 45 height 22
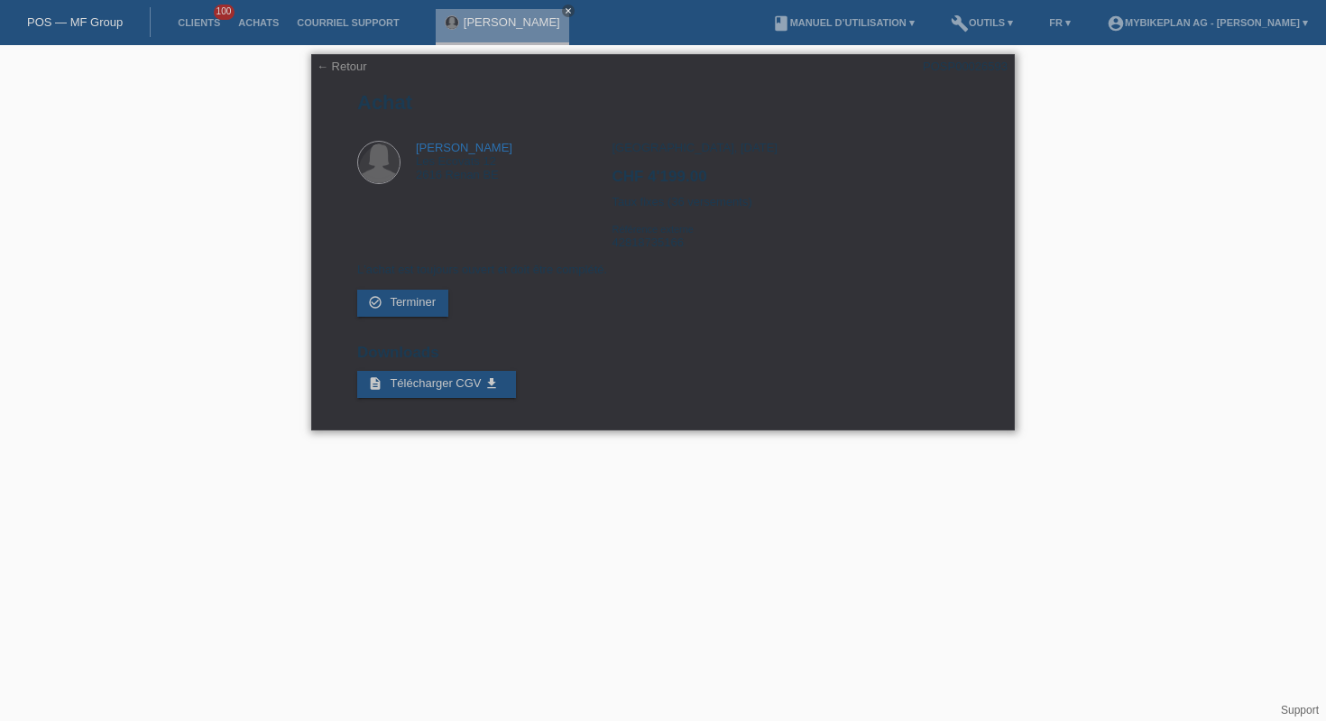
click at [322, 63] on link "← Retour" at bounding box center [342, 67] width 51 height 14
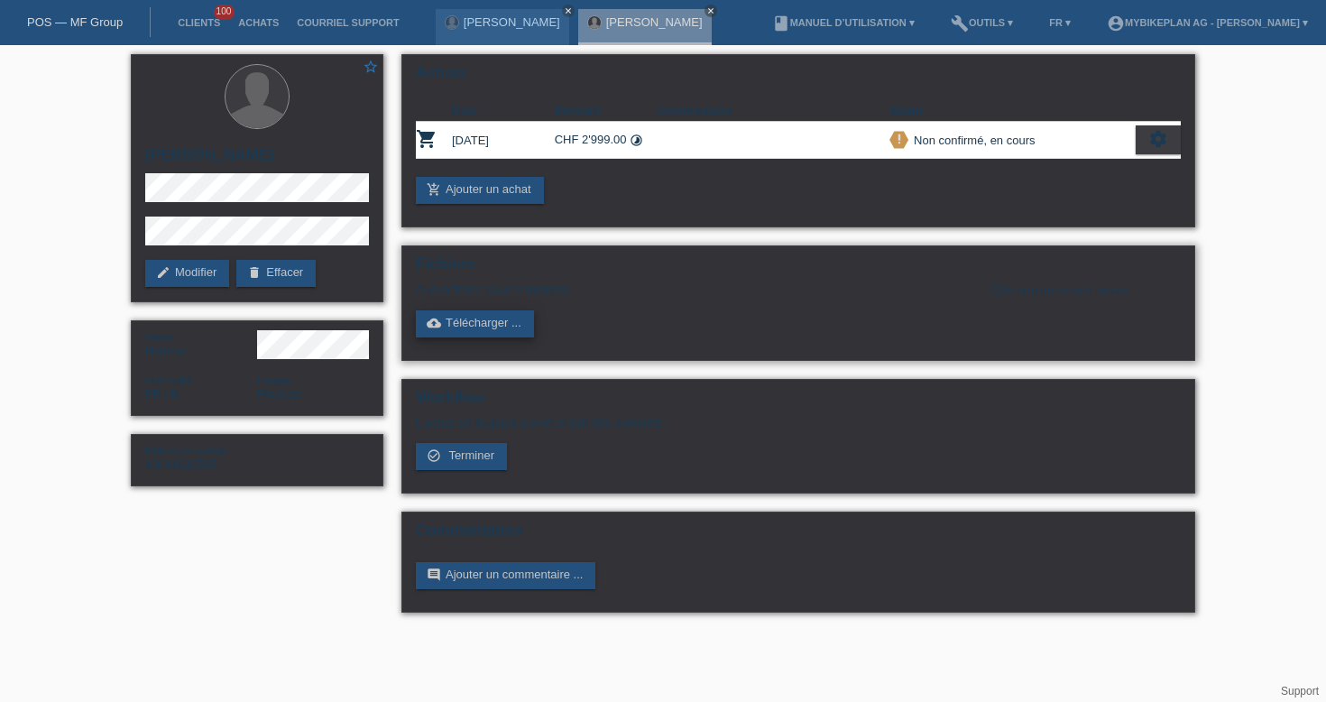
click at [484, 326] on link "cloud_upload Télécharger ..." at bounding box center [475, 323] width 118 height 27
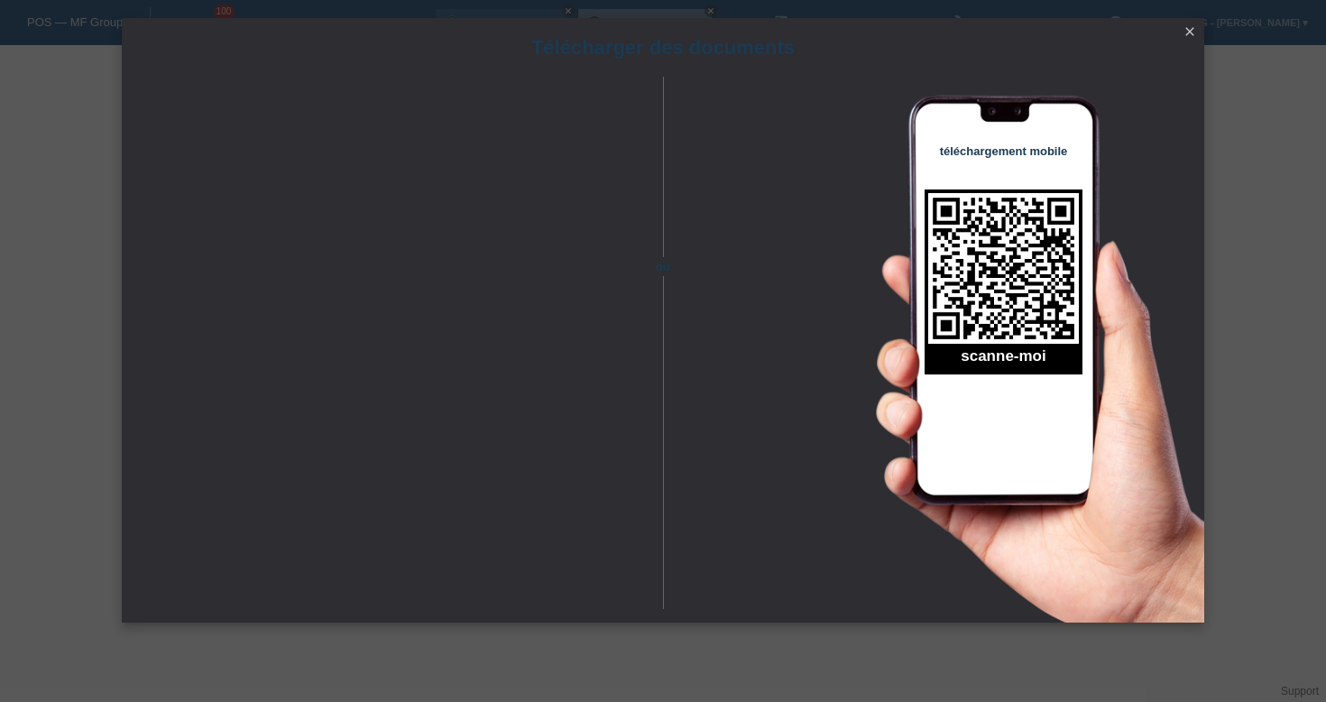
click at [1188, 36] on icon "close" at bounding box center [1190, 31] width 14 height 14
